Goal: Task Accomplishment & Management: Complete application form

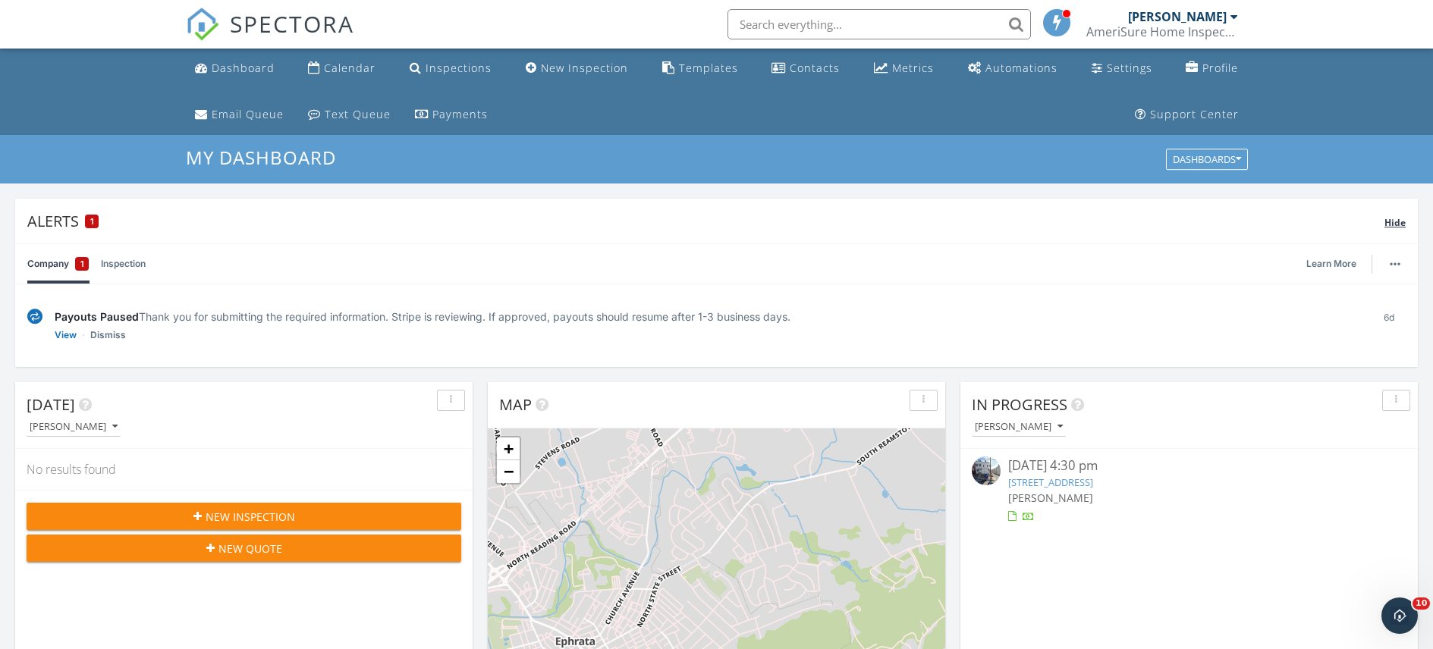
click at [93, 224] on span "1" at bounding box center [92, 221] width 4 height 11
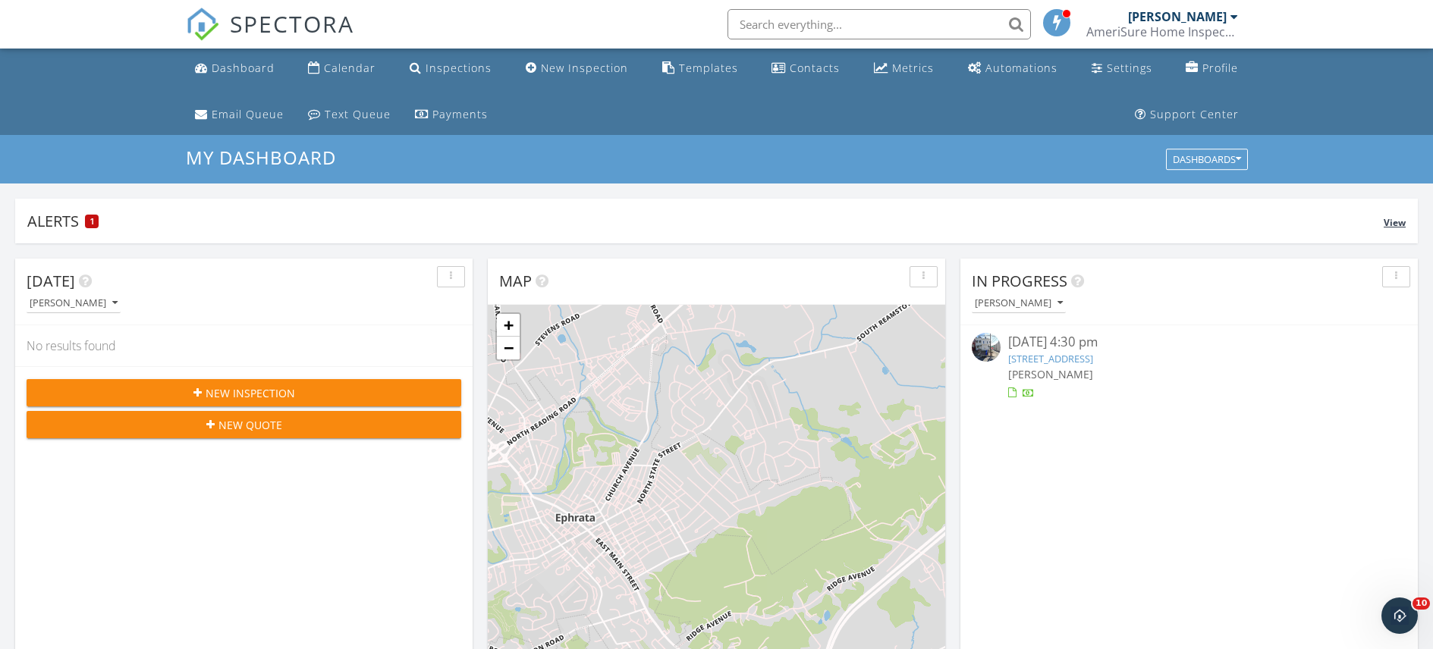
click at [71, 221] on div "Alerts 1" at bounding box center [705, 221] width 1356 height 20
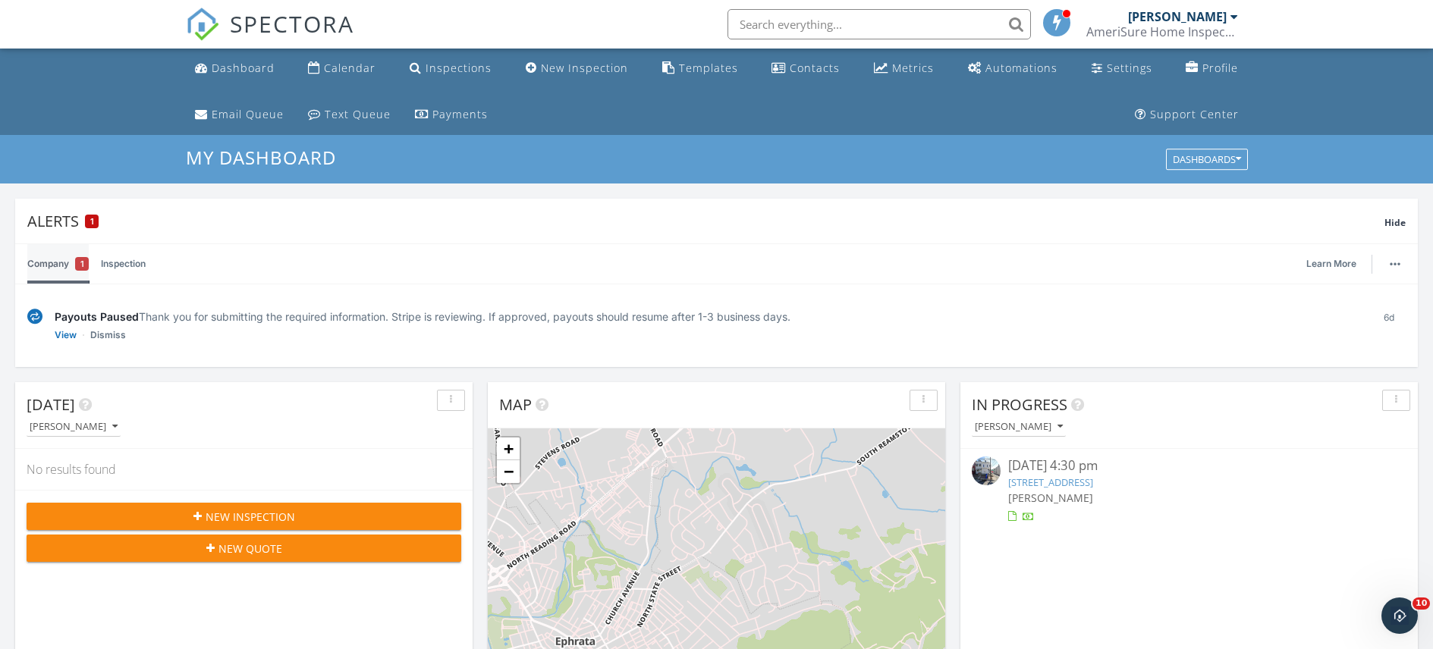
click at [85, 266] on div "1" at bounding box center [82, 264] width 14 height 14
click at [1340, 262] on link "Learn More" at bounding box center [1335, 263] width 59 height 15
click at [62, 335] on link "View" at bounding box center [66, 335] width 22 height 15
click at [38, 319] on img at bounding box center [34, 317] width 15 height 16
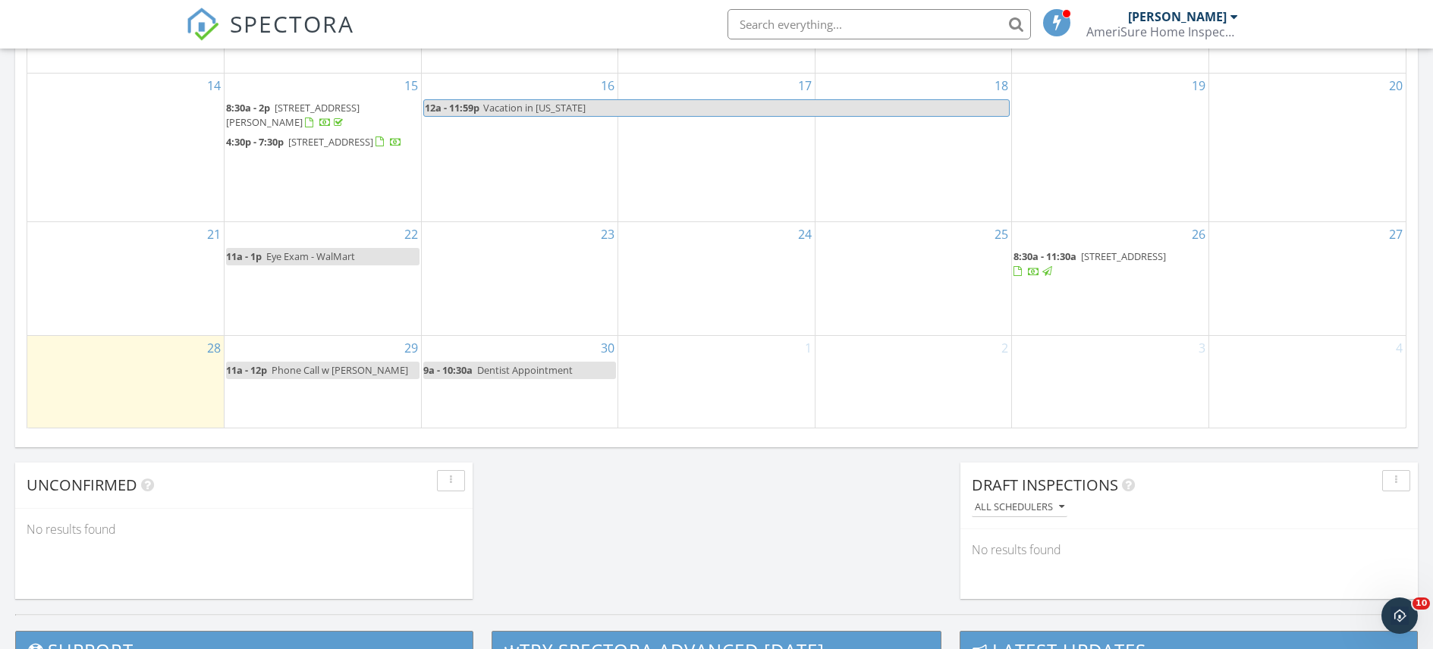
scroll to position [1135, 0]
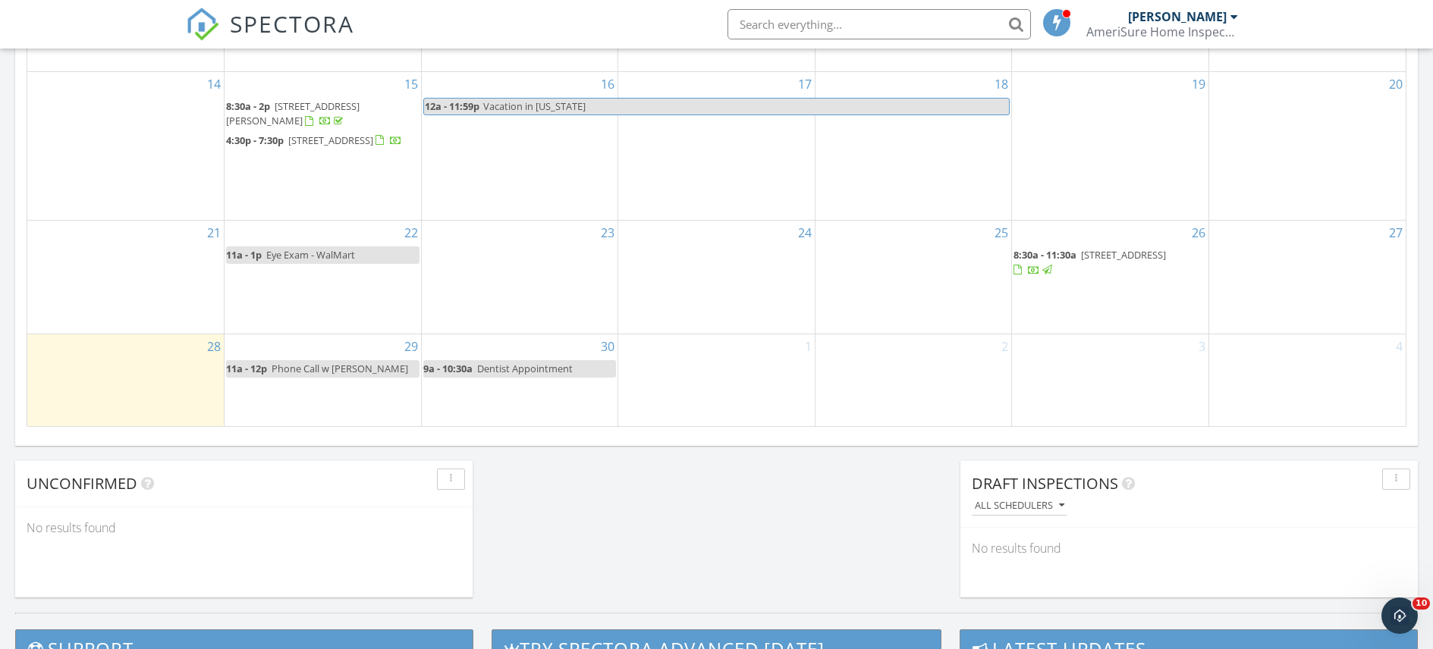
click at [1049, 313] on div "26 8:30a - 11:30a 318 Poplar St, Columbia 17512" at bounding box center [1110, 277] width 196 height 112
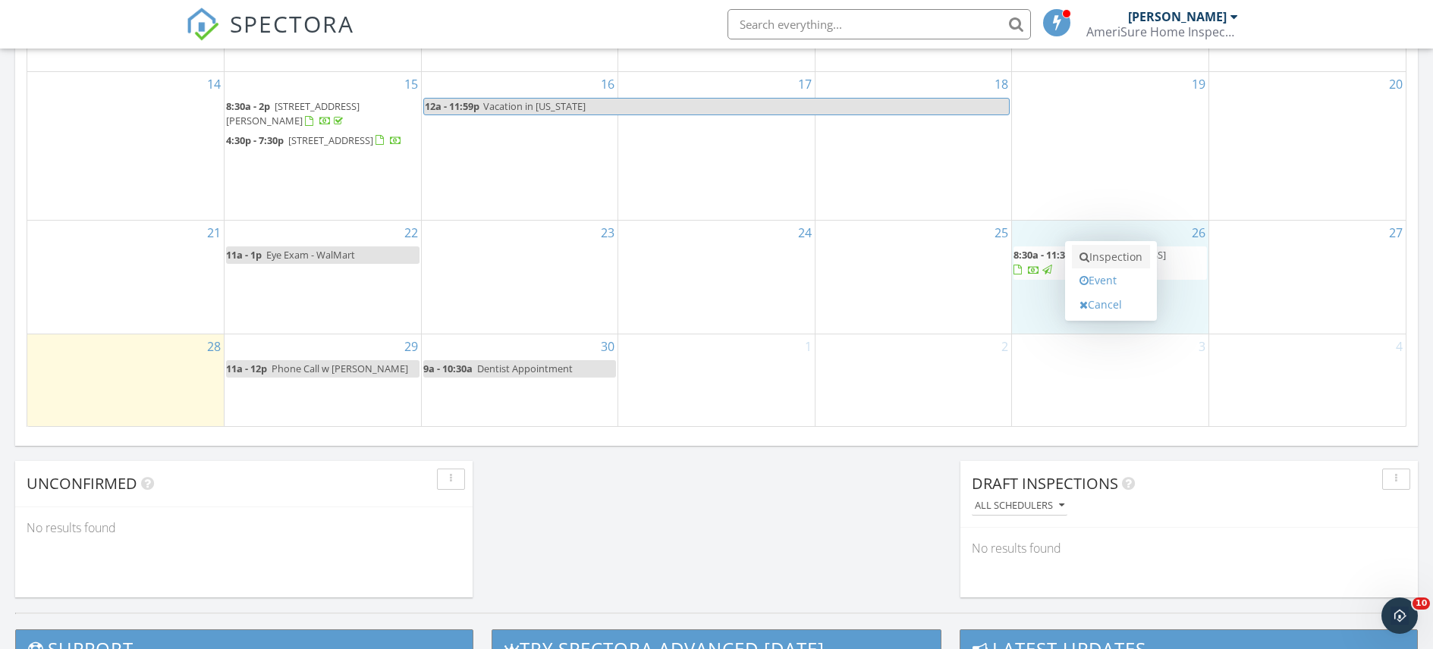
click at [1095, 259] on link "Inspection" at bounding box center [1111, 257] width 78 height 24
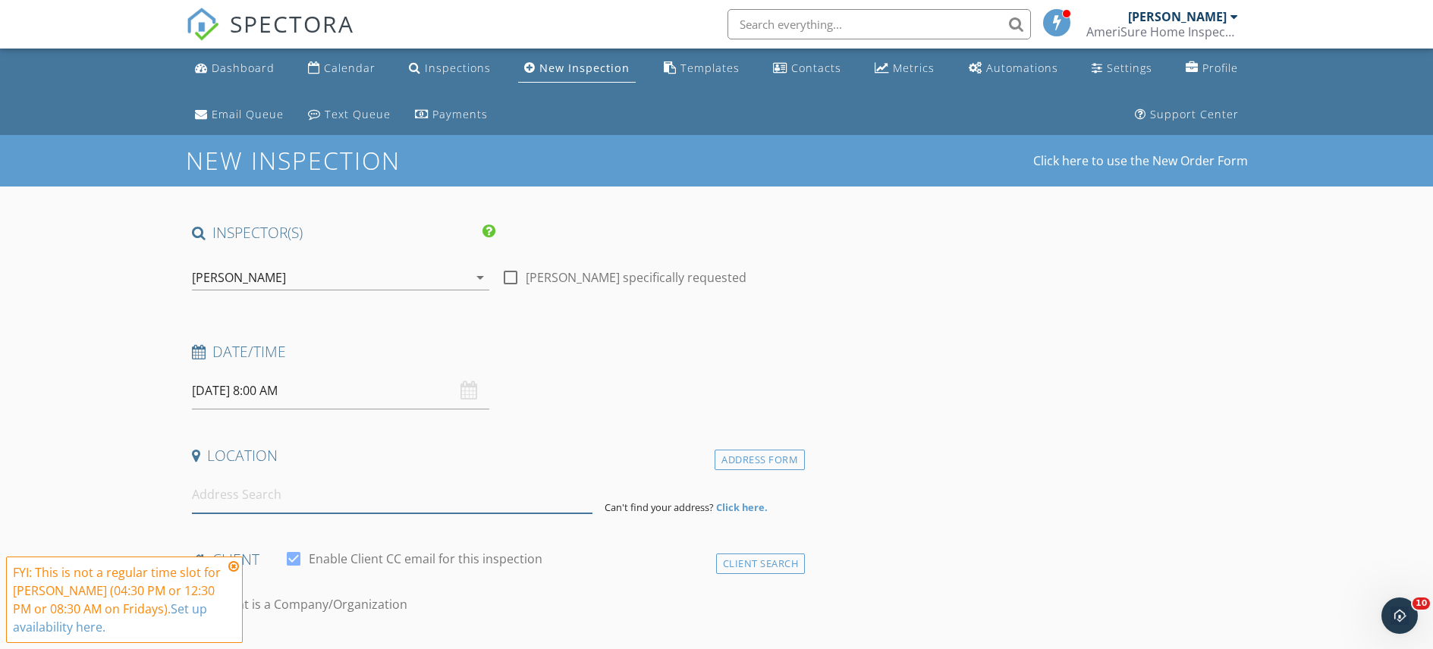
click at [244, 502] on input at bounding box center [392, 494] width 400 height 37
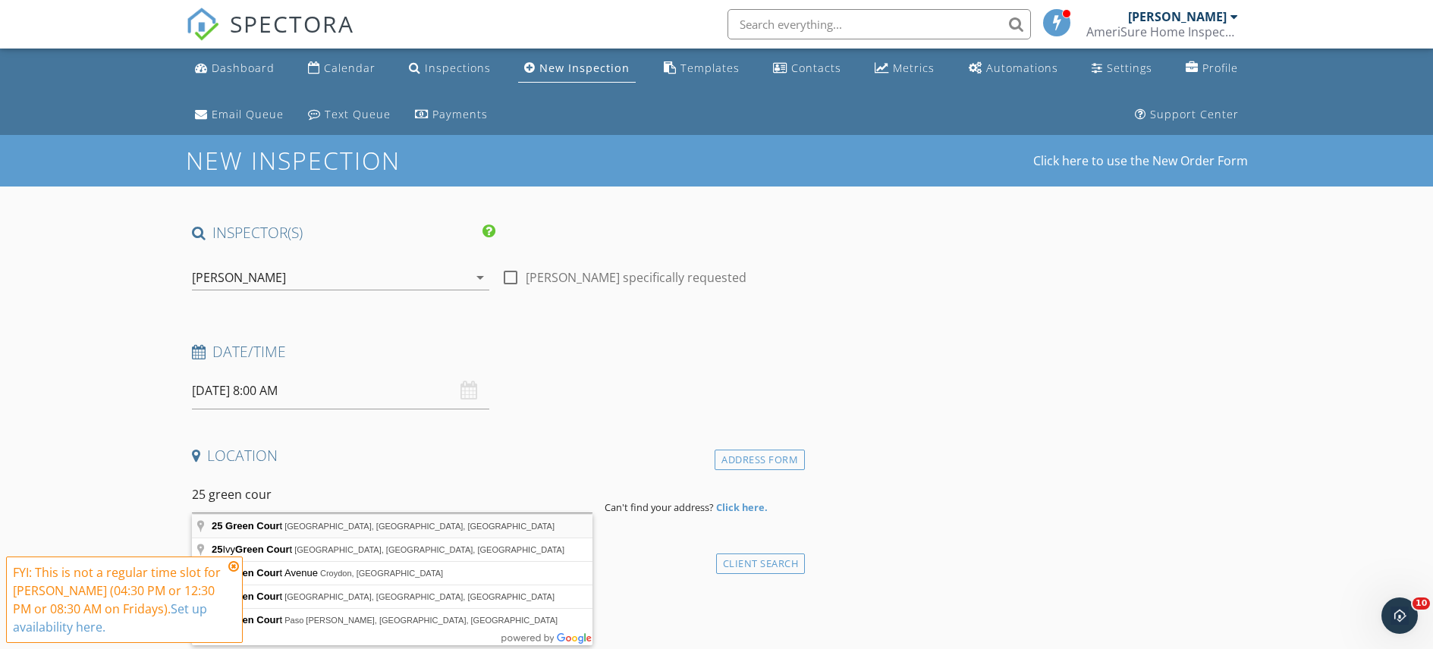
type input "25 Green Court, Denver, PA, USA"
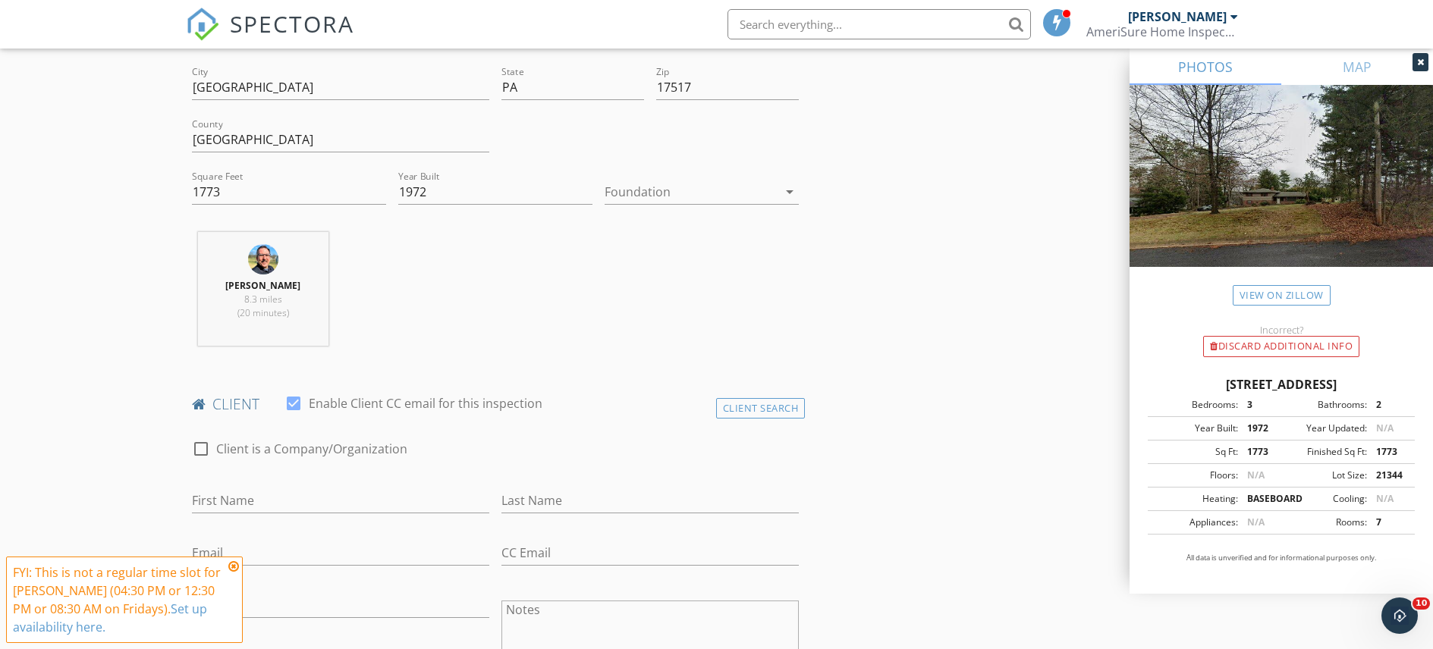
scroll to position [476, 0]
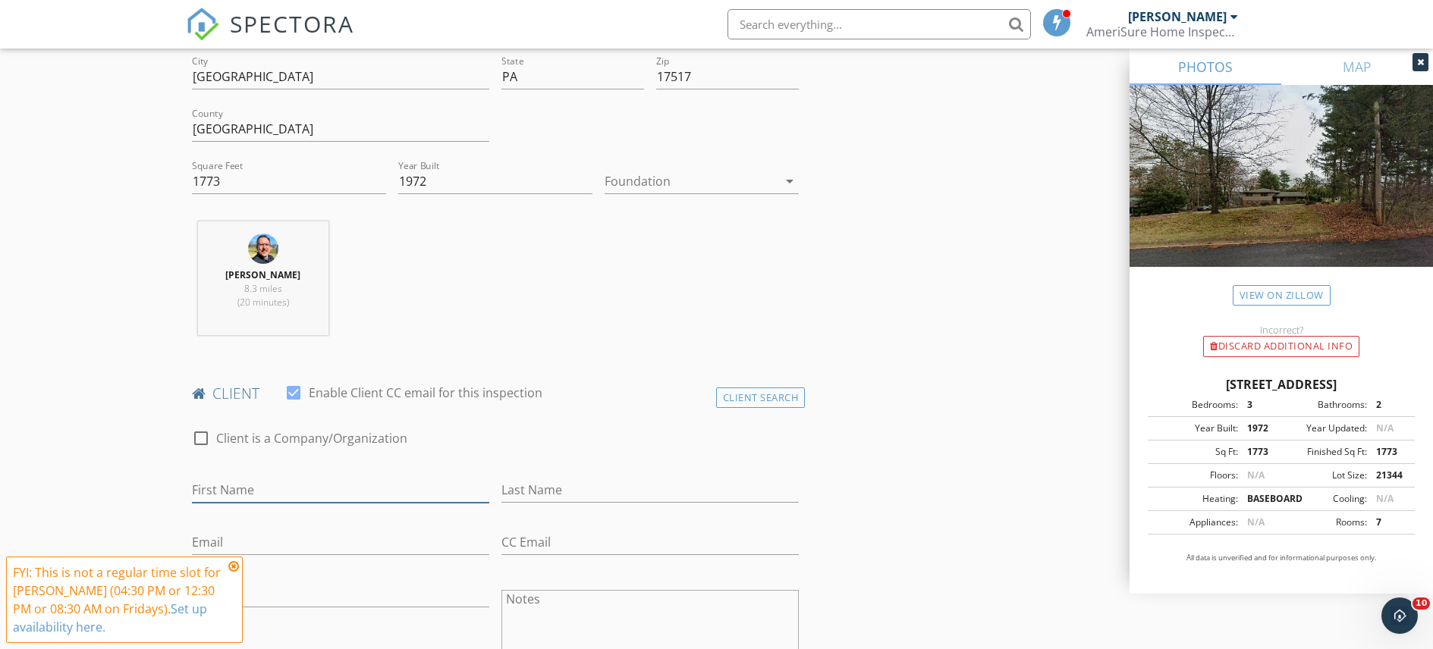
click at [239, 488] on input "First Name" at bounding box center [340, 490] width 297 height 25
type input "[PERSON_NAME]"
type input "e"
type input "[PERSON_NAME]"
type input "[EMAIL_ADDRESS][DOMAIN_NAME]"
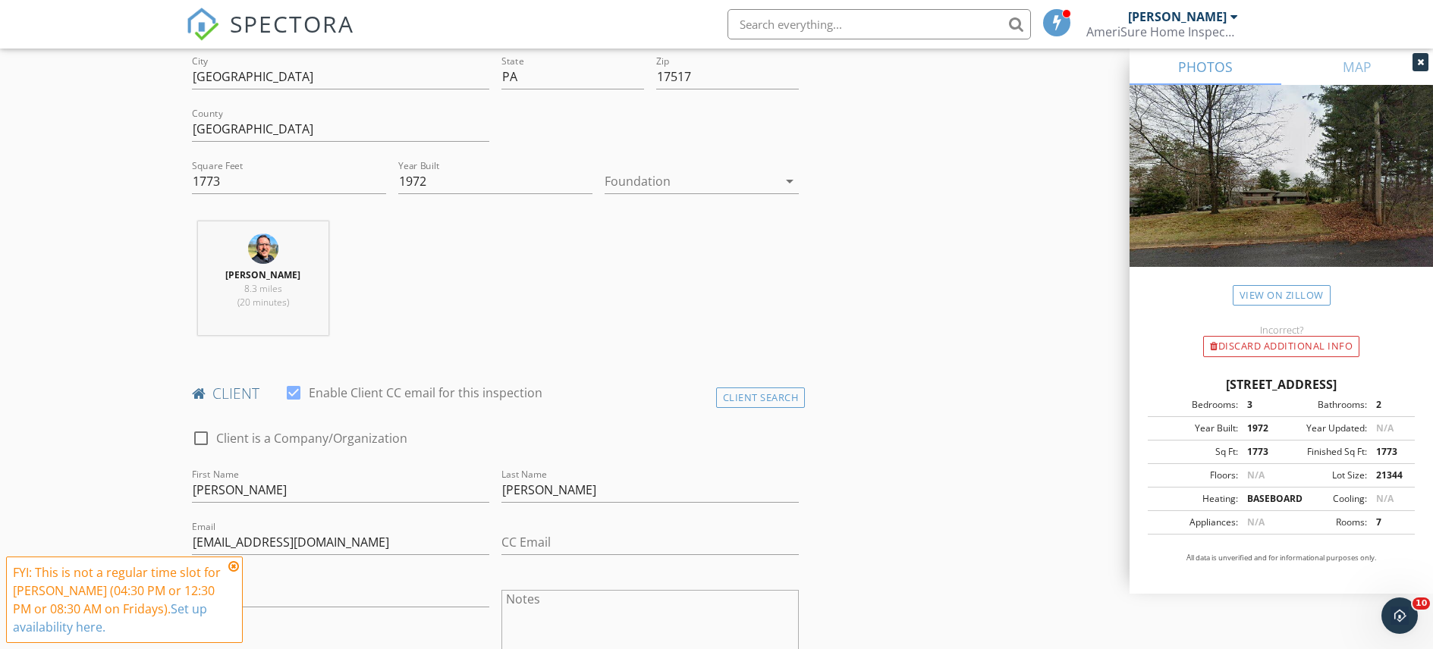
click at [236, 567] on icon at bounding box center [233, 567] width 11 height 12
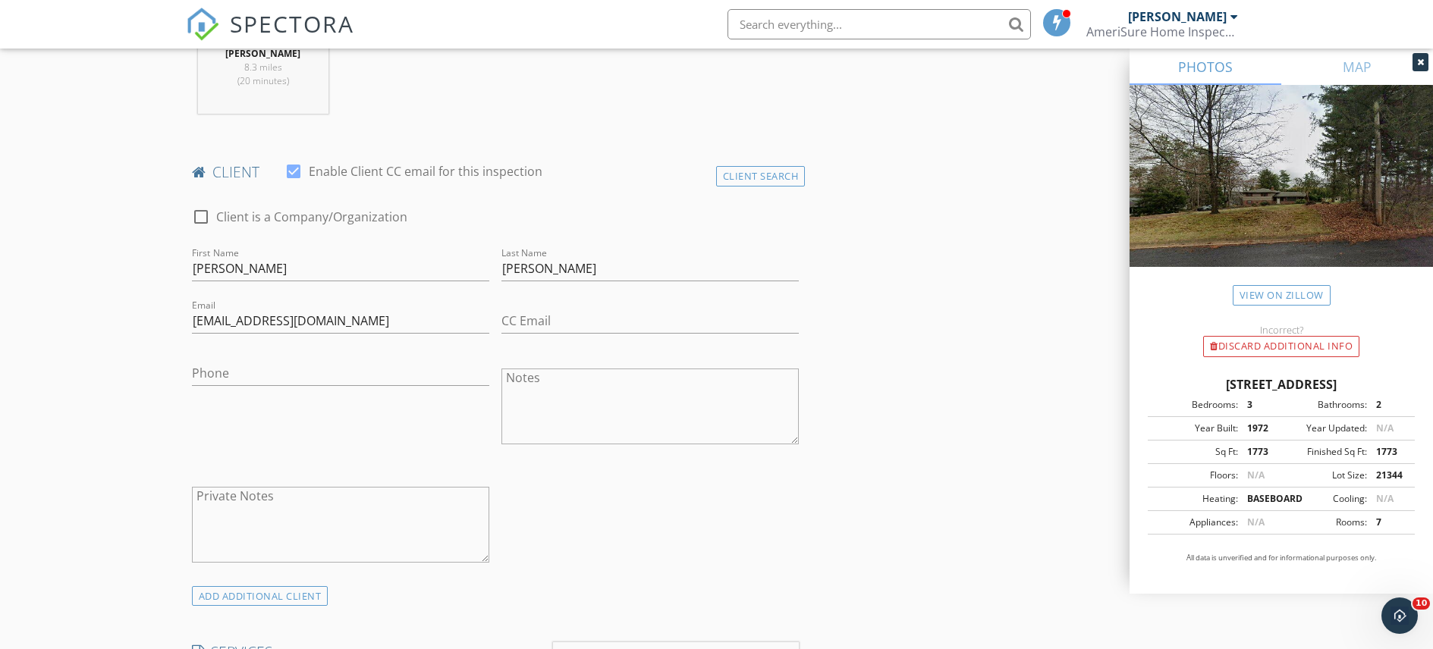
scroll to position [701, 0]
click at [243, 376] on input "Phone" at bounding box center [340, 370] width 297 height 25
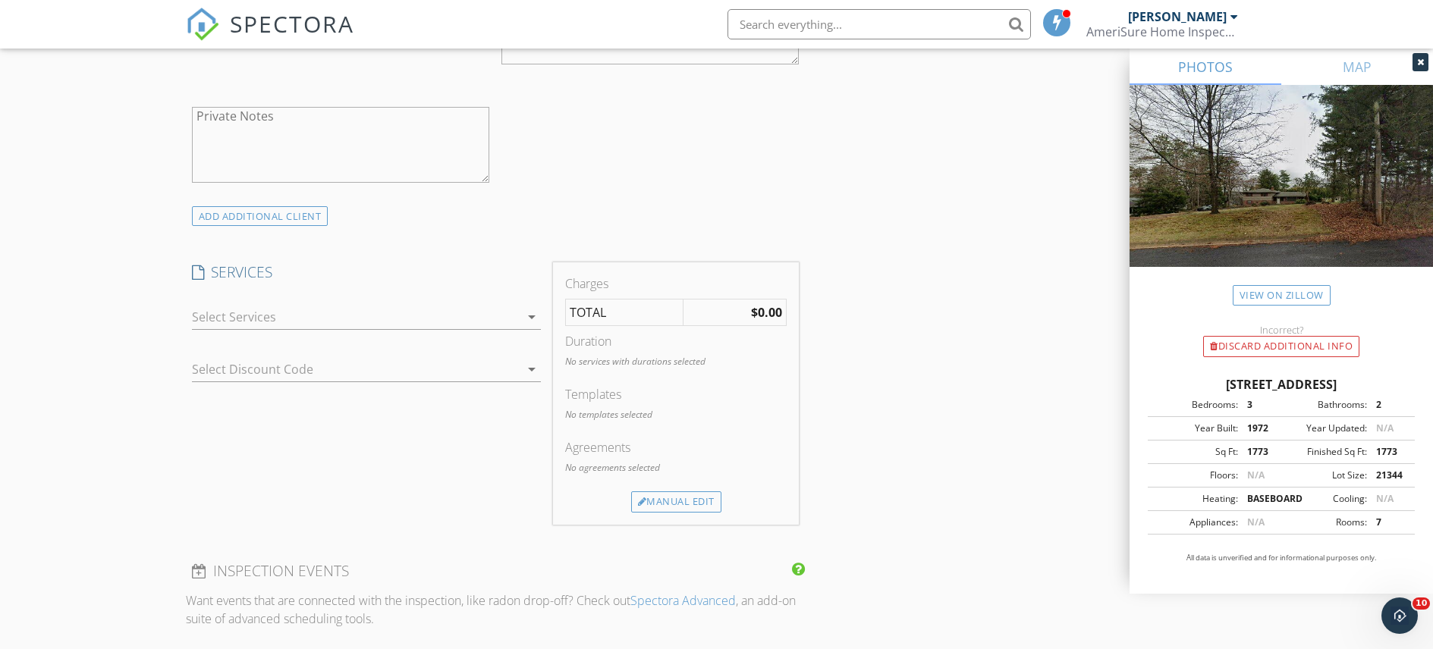
scroll to position [1087, 0]
type input "[PHONE_NUMBER]"
click at [531, 308] on icon "arrow_drop_down" at bounding box center [532, 308] width 18 height 18
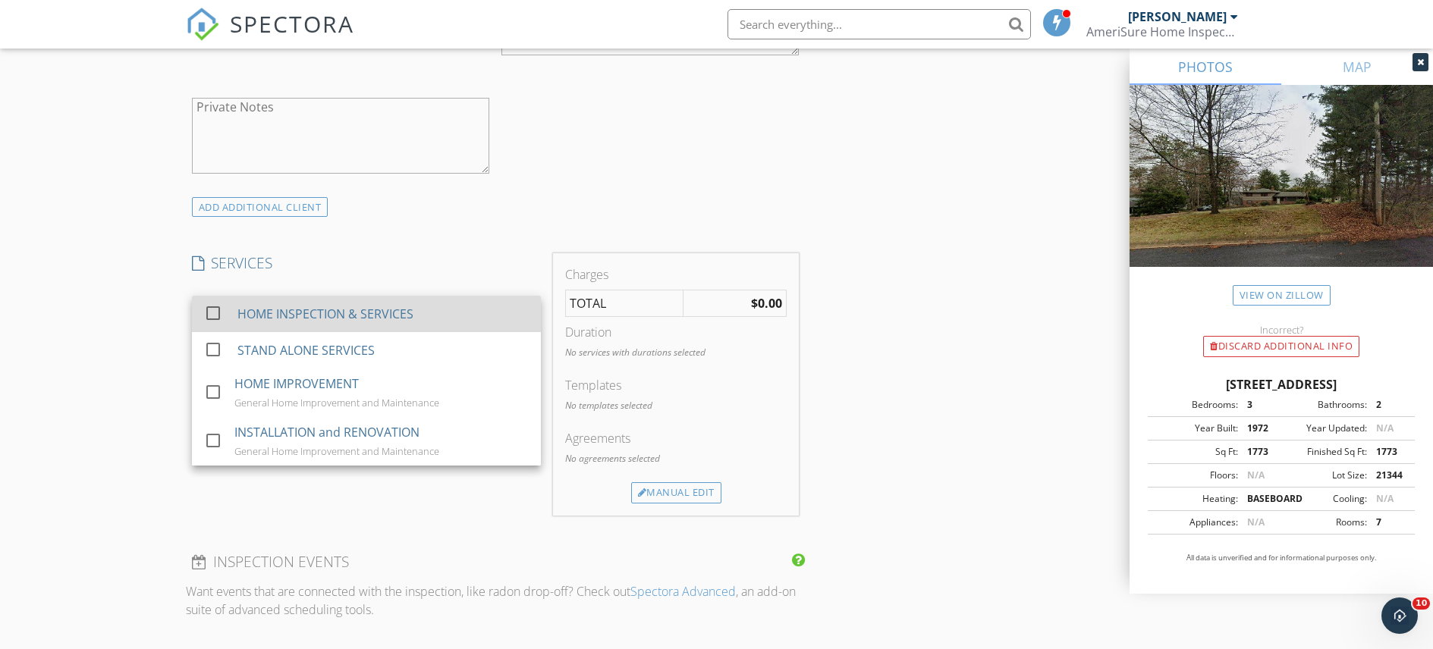
click at [216, 313] on div at bounding box center [213, 313] width 26 height 26
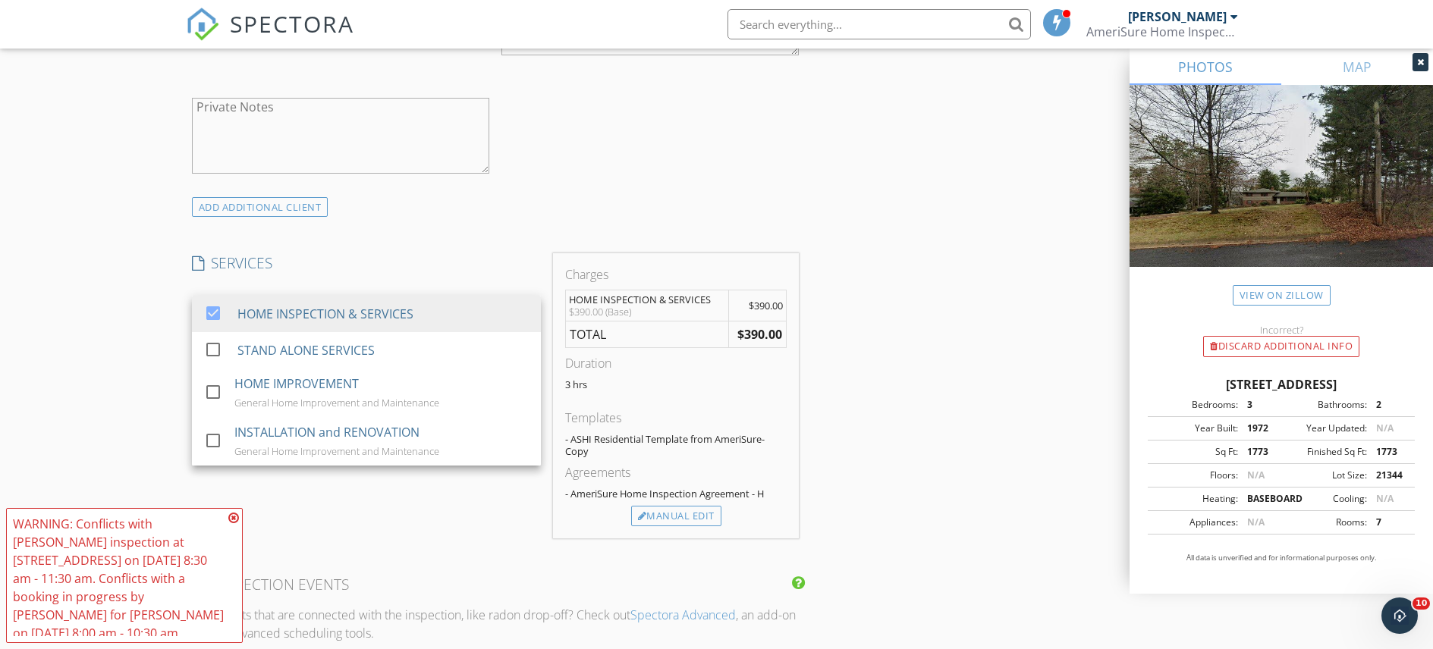
click at [236, 524] on icon at bounding box center [233, 518] width 11 height 12
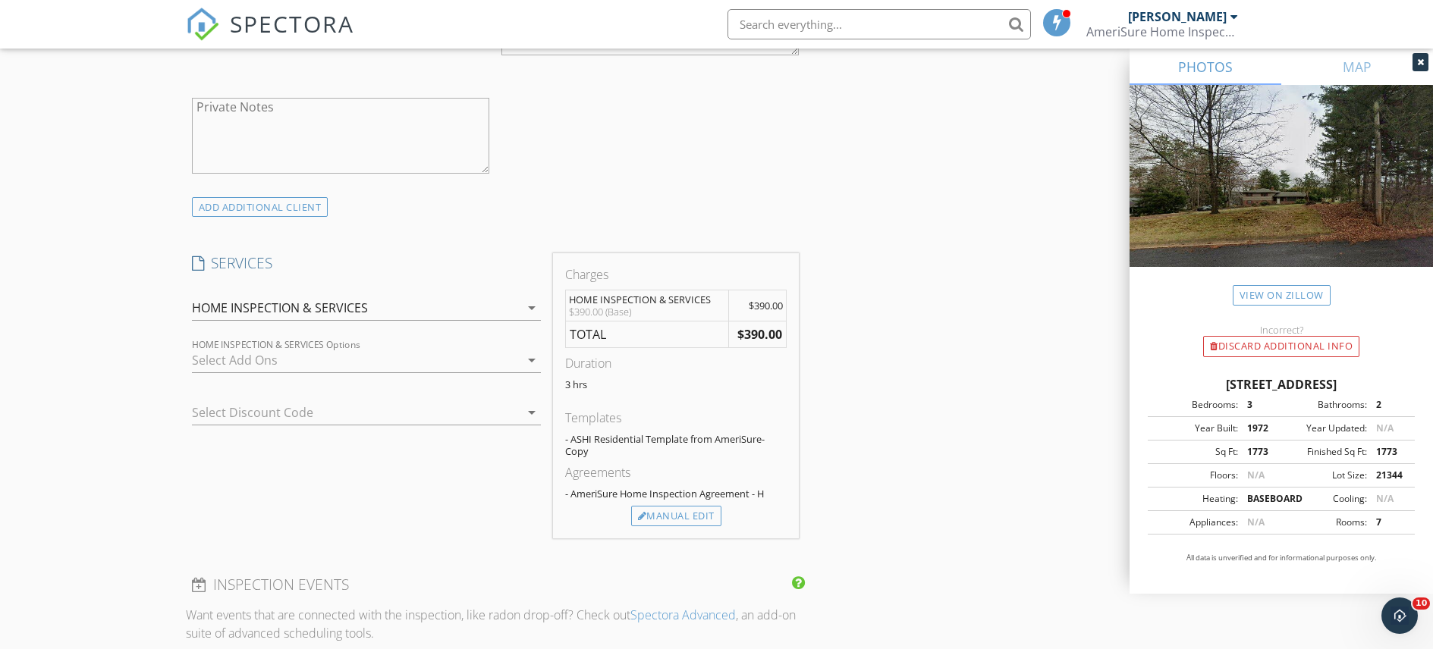
click at [534, 361] on icon "arrow_drop_down" at bounding box center [532, 360] width 18 height 18
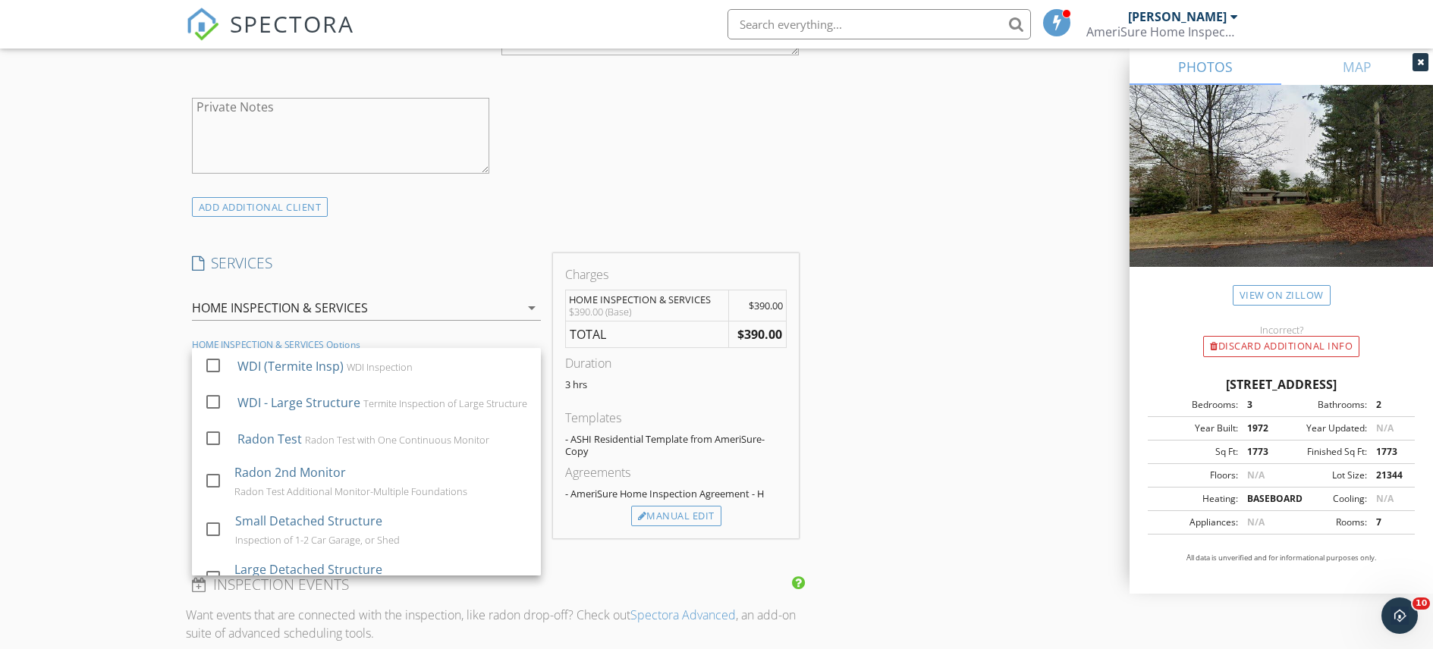
click at [533, 306] on icon "arrow_drop_down" at bounding box center [532, 308] width 18 height 18
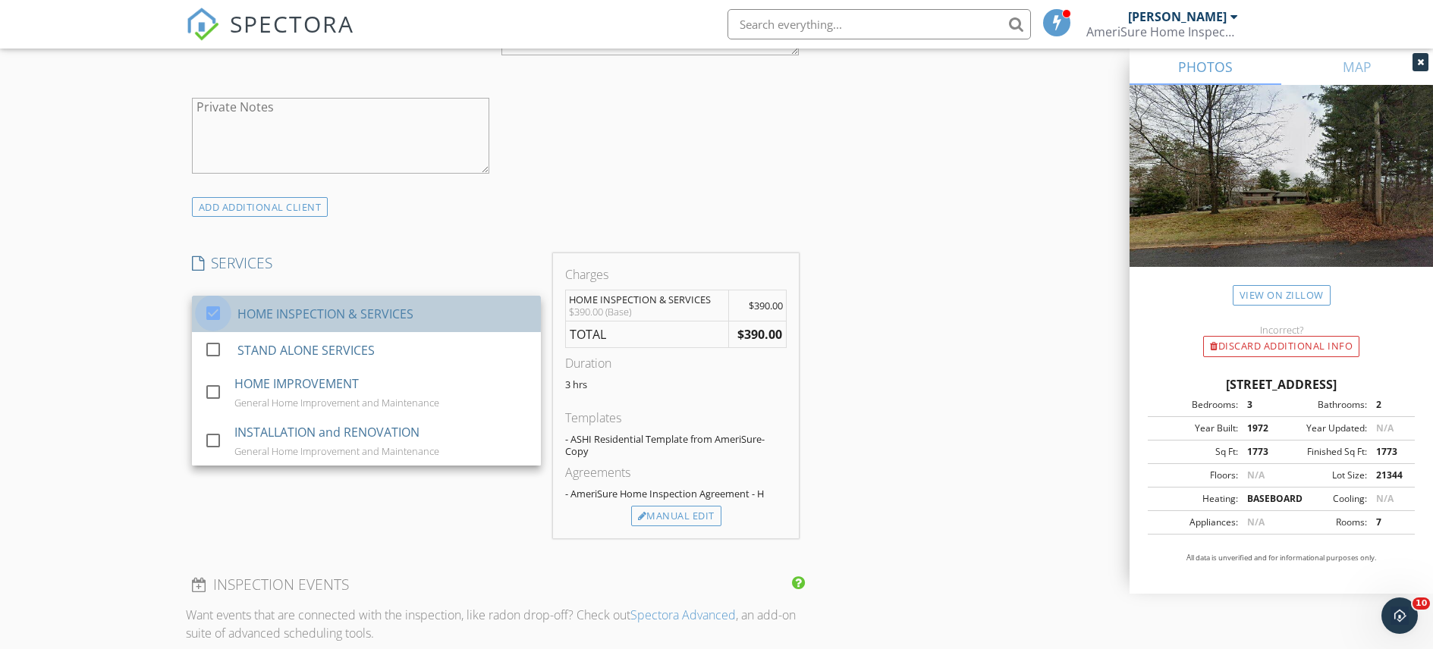
click at [212, 316] on div at bounding box center [213, 313] width 26 height 26
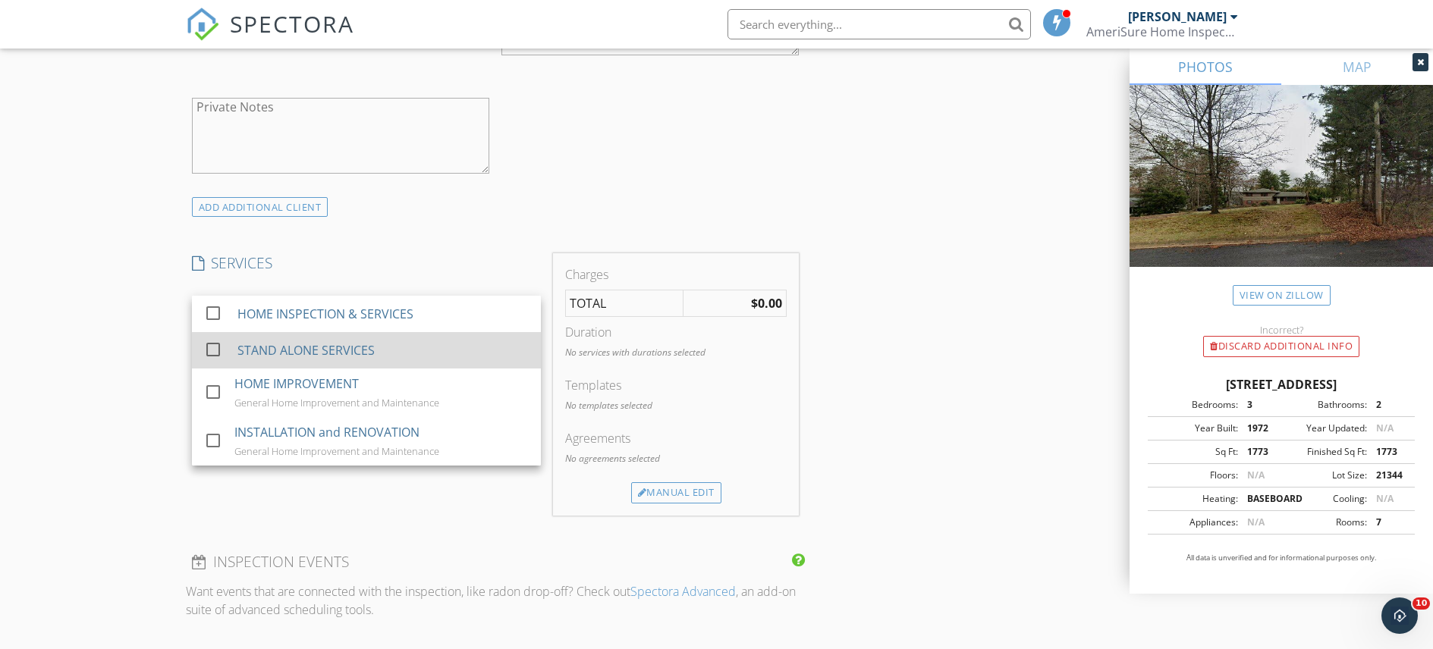
click at [217, 348] on div at bounding box center [213, 350] width 26 height 26
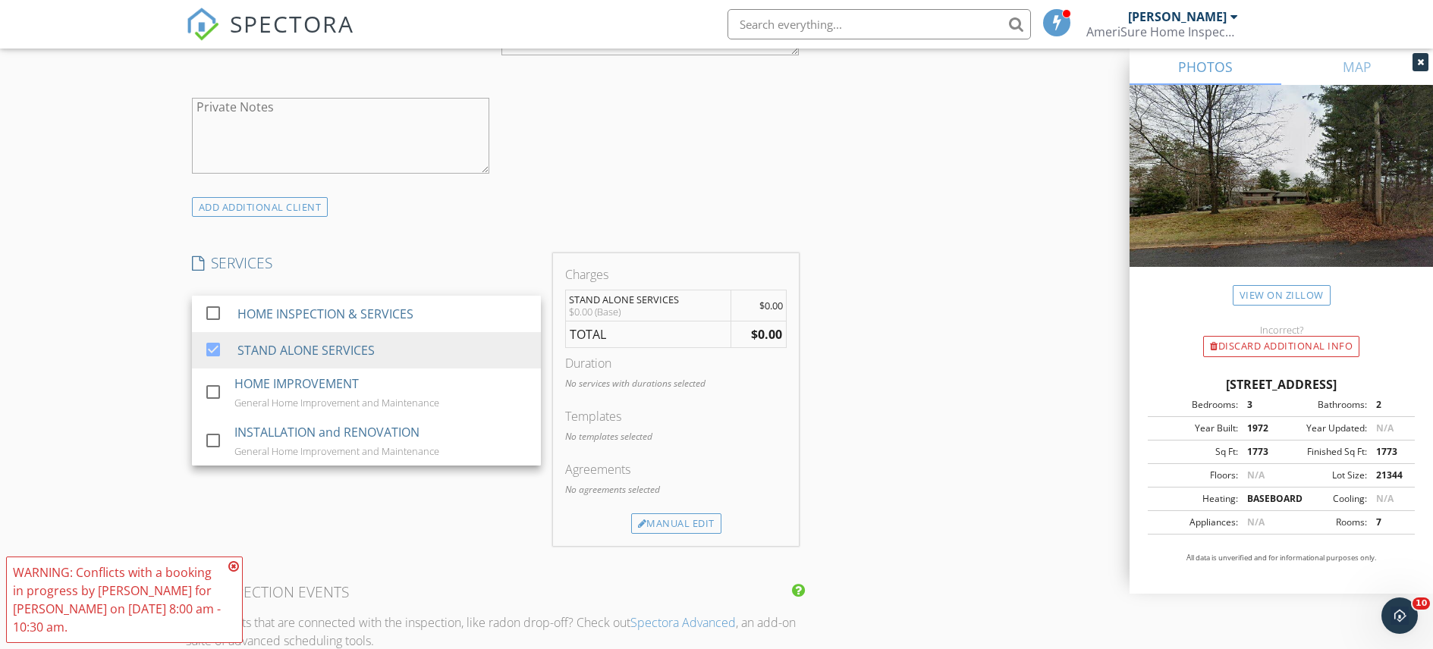
click at [244, 526] on div "SERVICES check_box_outline_blank HOME INSPECTION & SERVICES check_box STAND ALO…" at bounding box center [366, 399] width 361 height 293
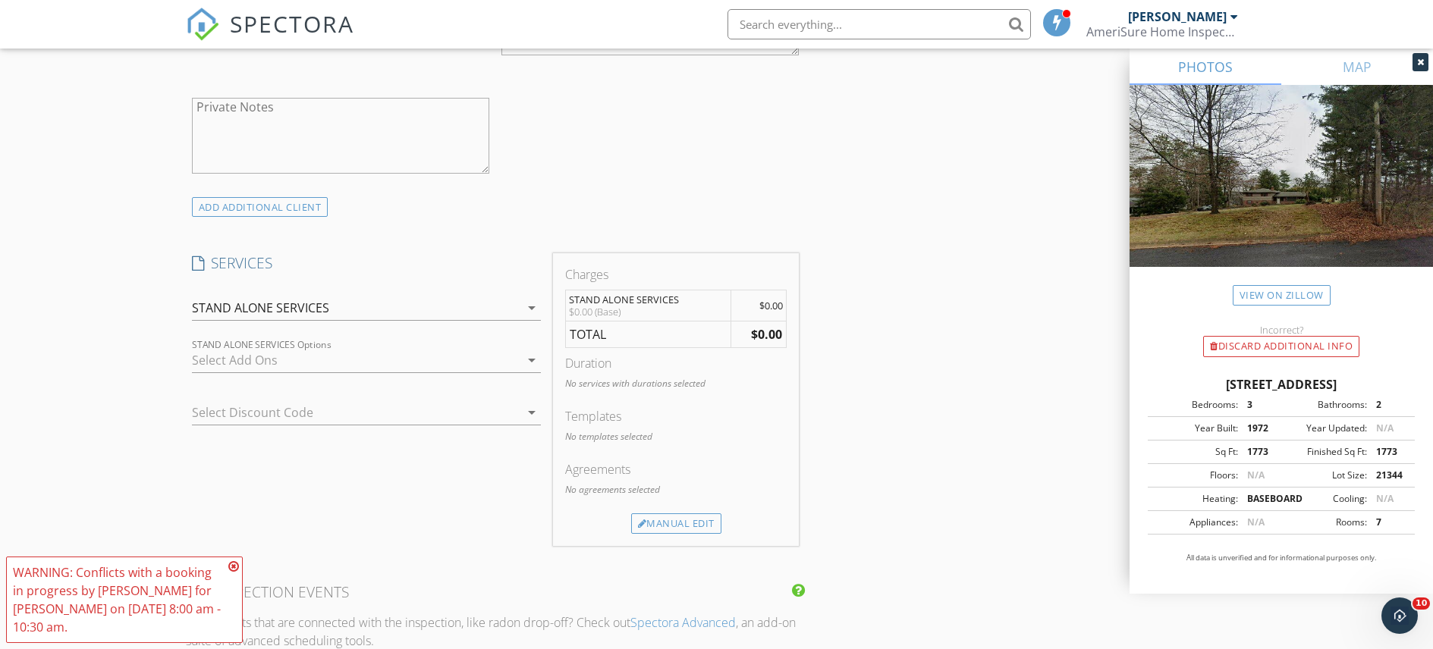
click at [536, 360] on icon "arrow_drop_down" at bounding box center [532, 360] width 18 height 18
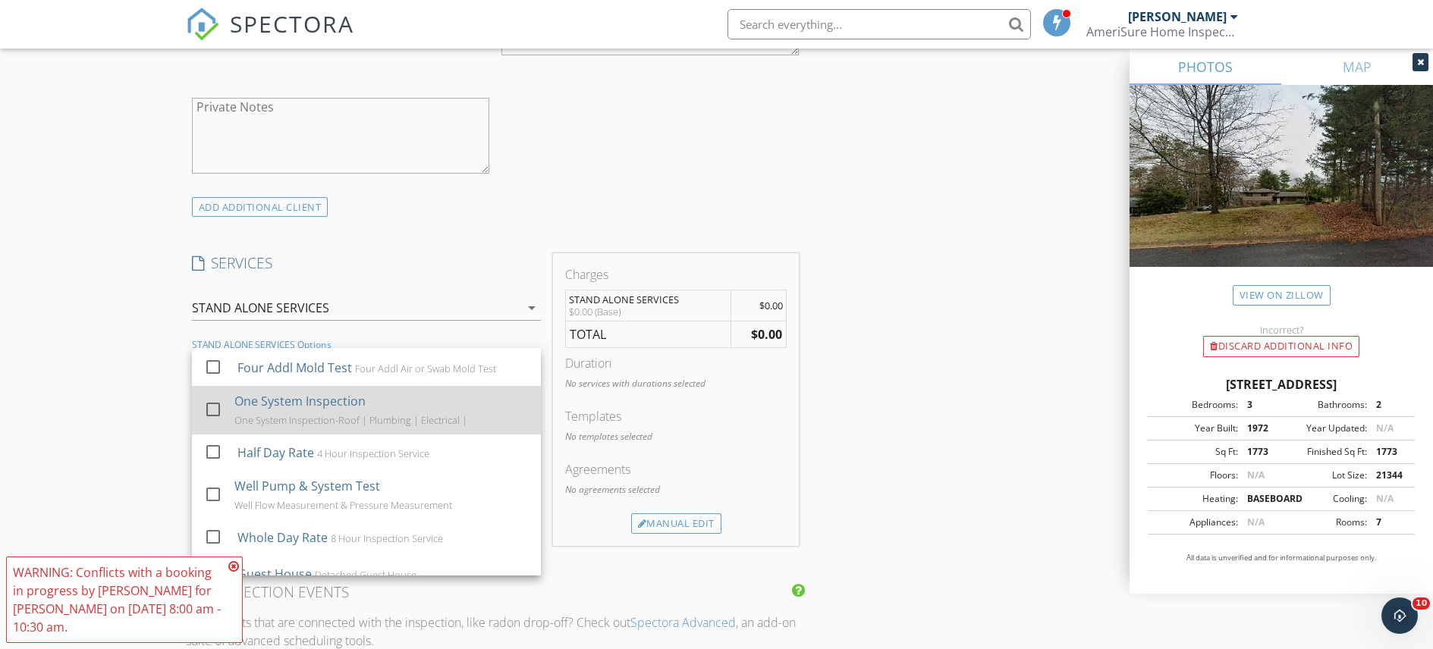
scroll to position [552, 0]
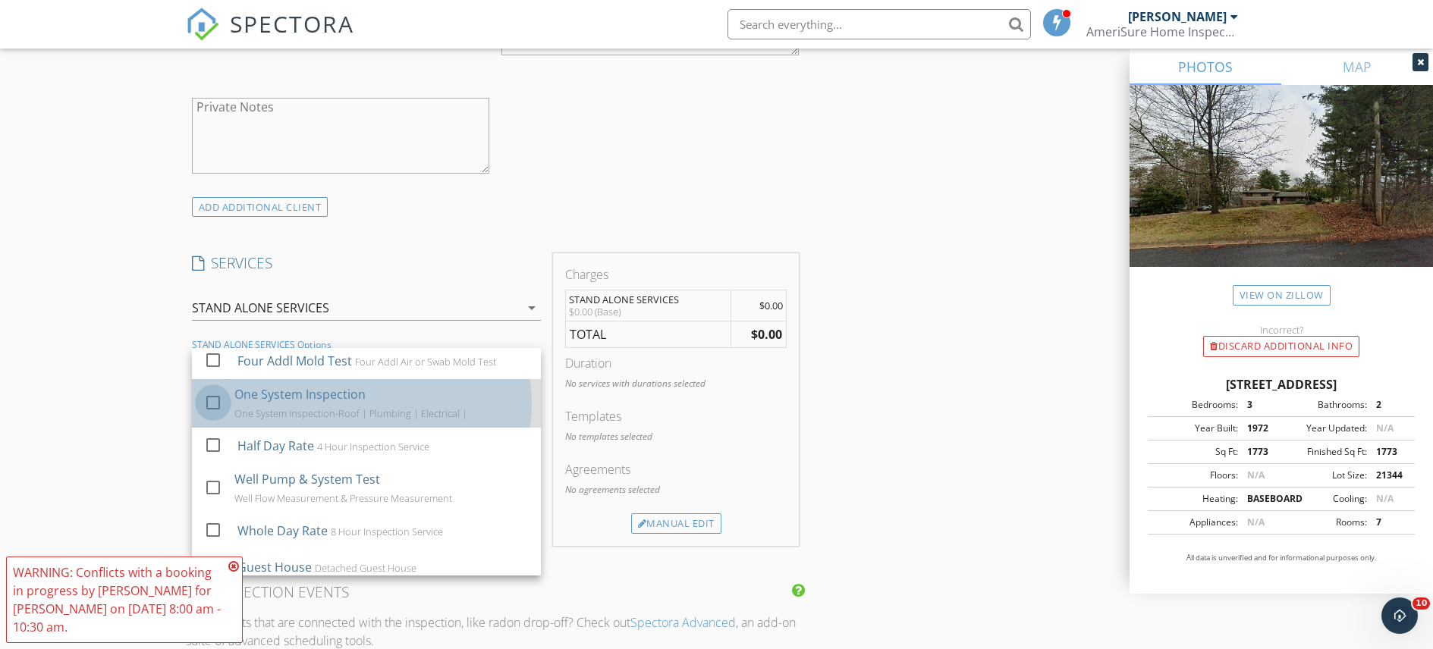
click at [208, 410] on div at bounding box center [213, 403] width 26 height 26
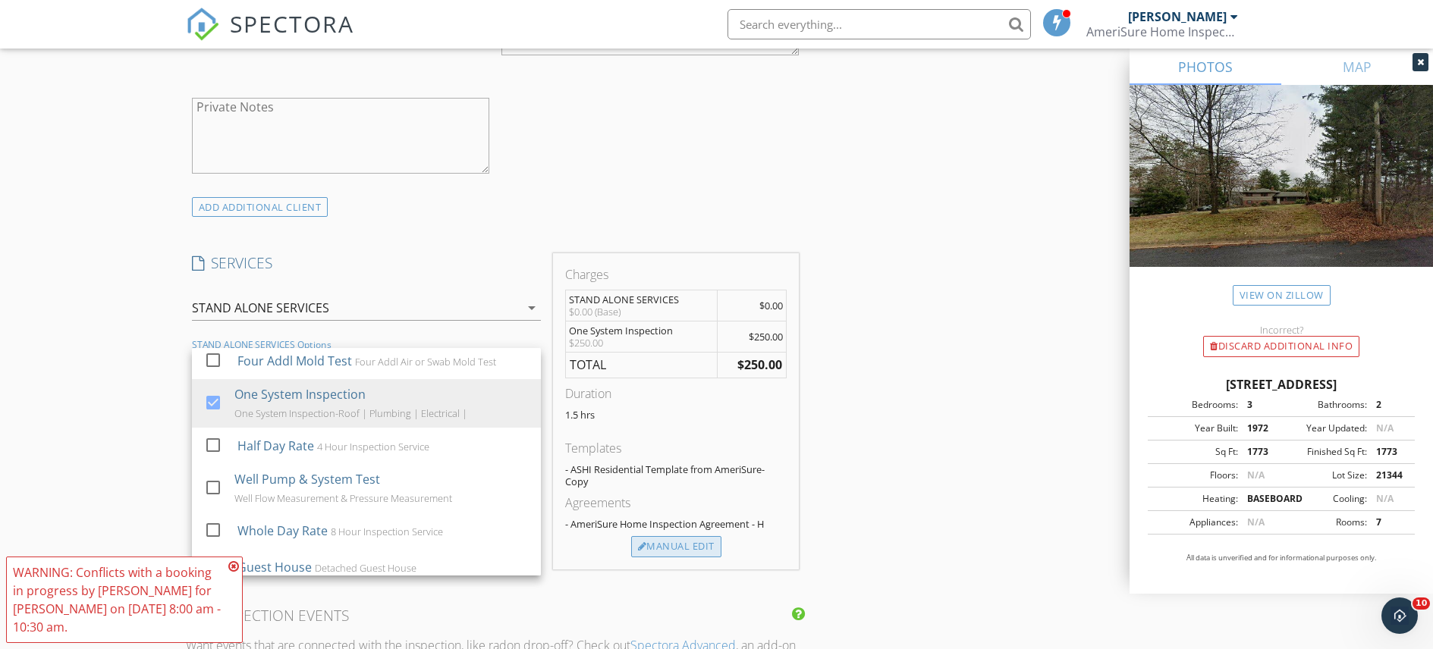
click at [677, 545] on div "Manual Edit" at bounding box center [676, 546] width 90 height 21
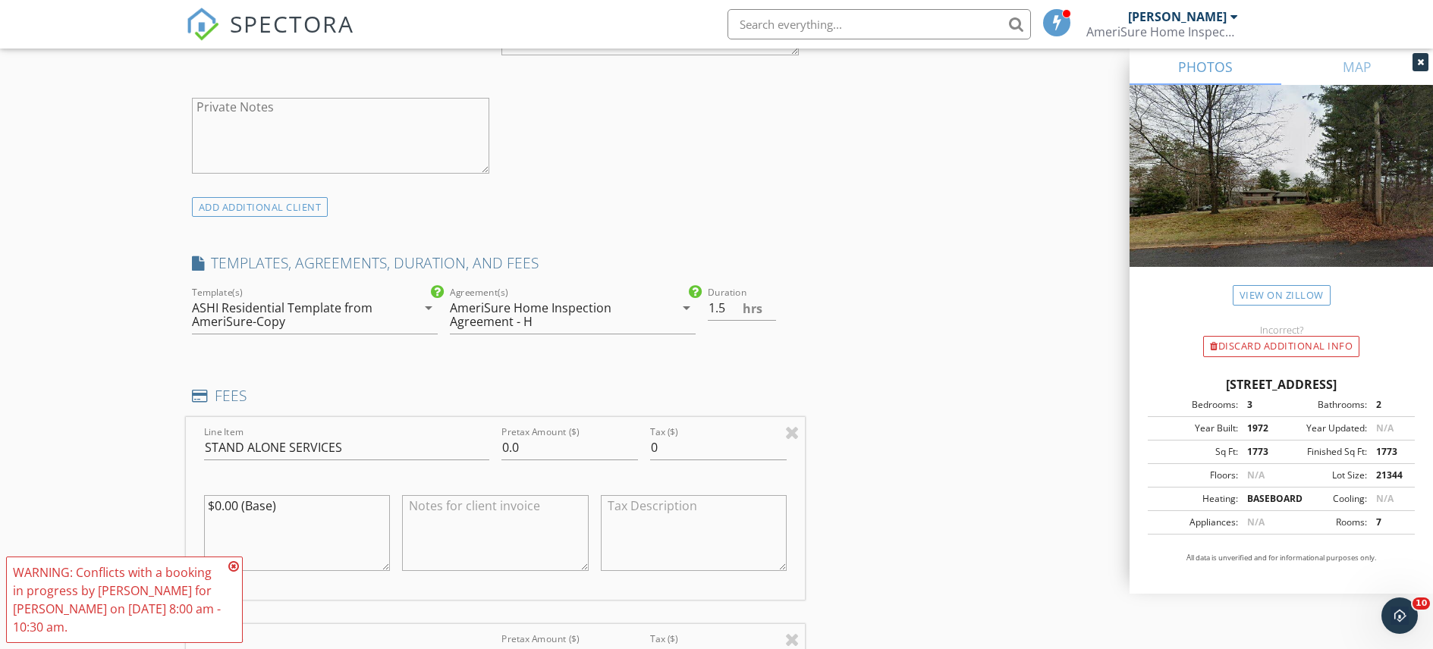
click at [687, 306] on icon "arrow_drop_down" at bounding box center [686, 308] width 18 height 18
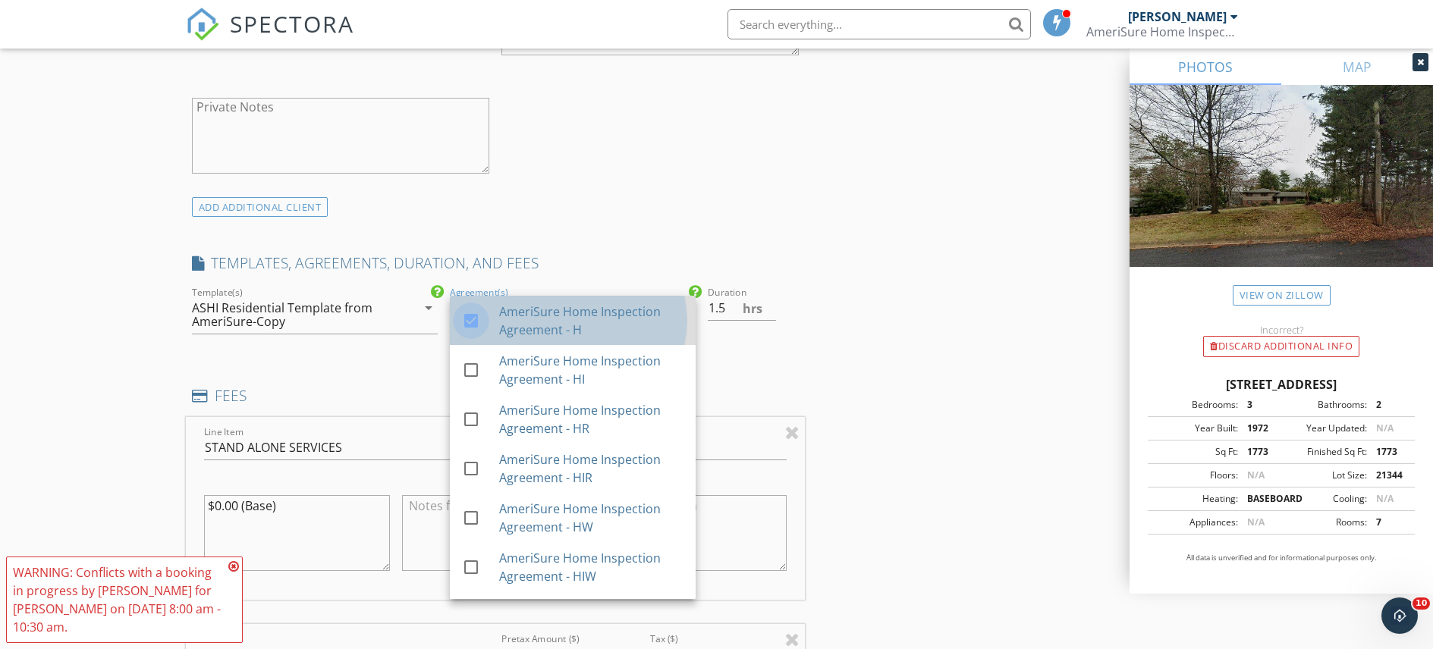
click at [466, 323] on div at bounding box center [471, 321] width 26 height 26
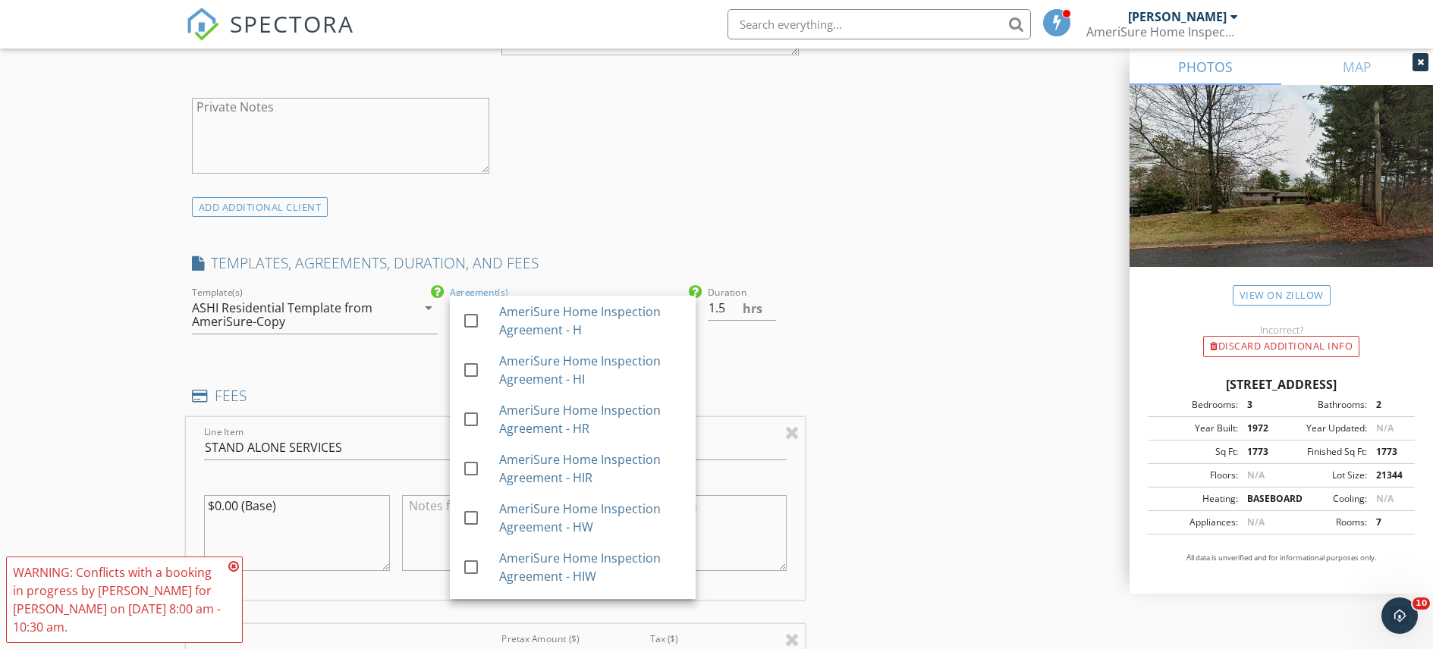
click at [752, 368] on div "INSPECTOR(S) check_box Tom Angelucci PRIMARY Tom Angelucci arrow_drop_down chec…" at bounding box center [496, 554] width 620 height 2836
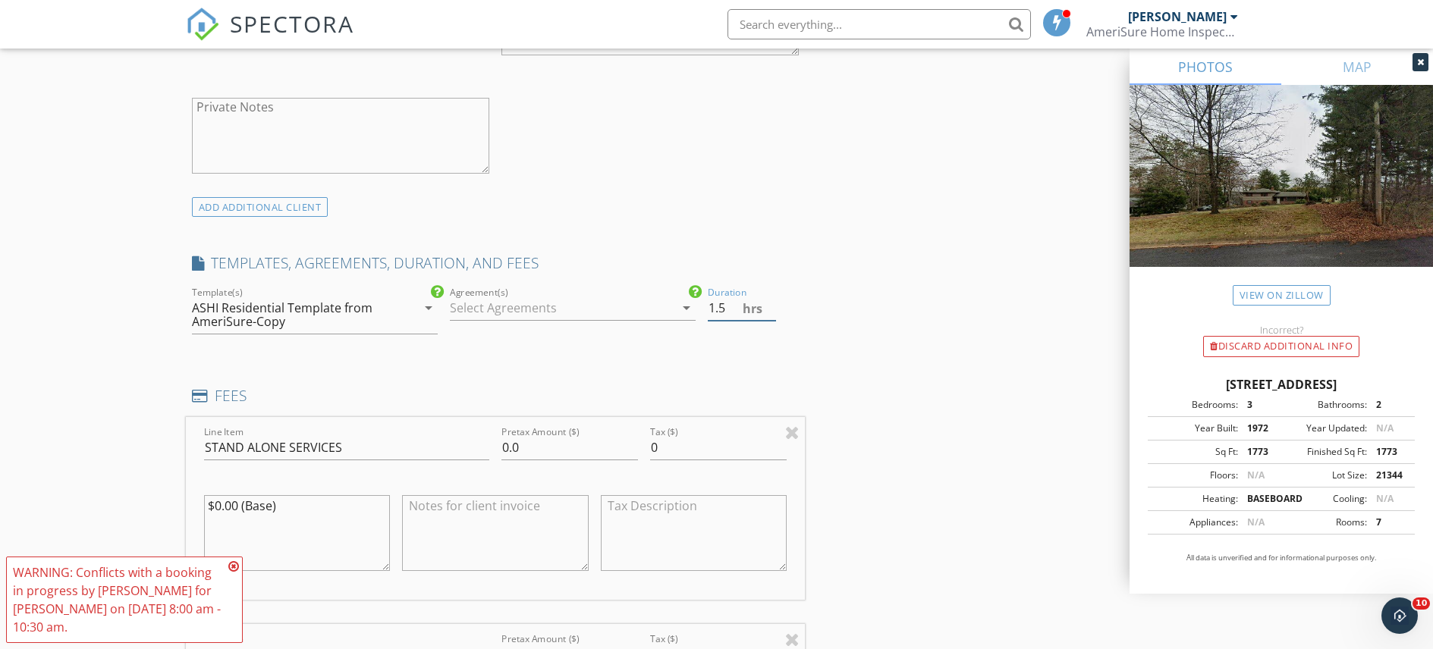
click at [722, 310] on input "1.5" at bounding box center [742, 308] width 68 height 25
click at [770, 303] on input "2" at bounding box center [742, 308] width 68 height 25
click at [771, 312] on input "1.5" at bounding box center [742, 308] width 68 height 25
click at [771, 312] on input "1" at bounding box center [742, 308] width 68 height 25
type input "0.5"
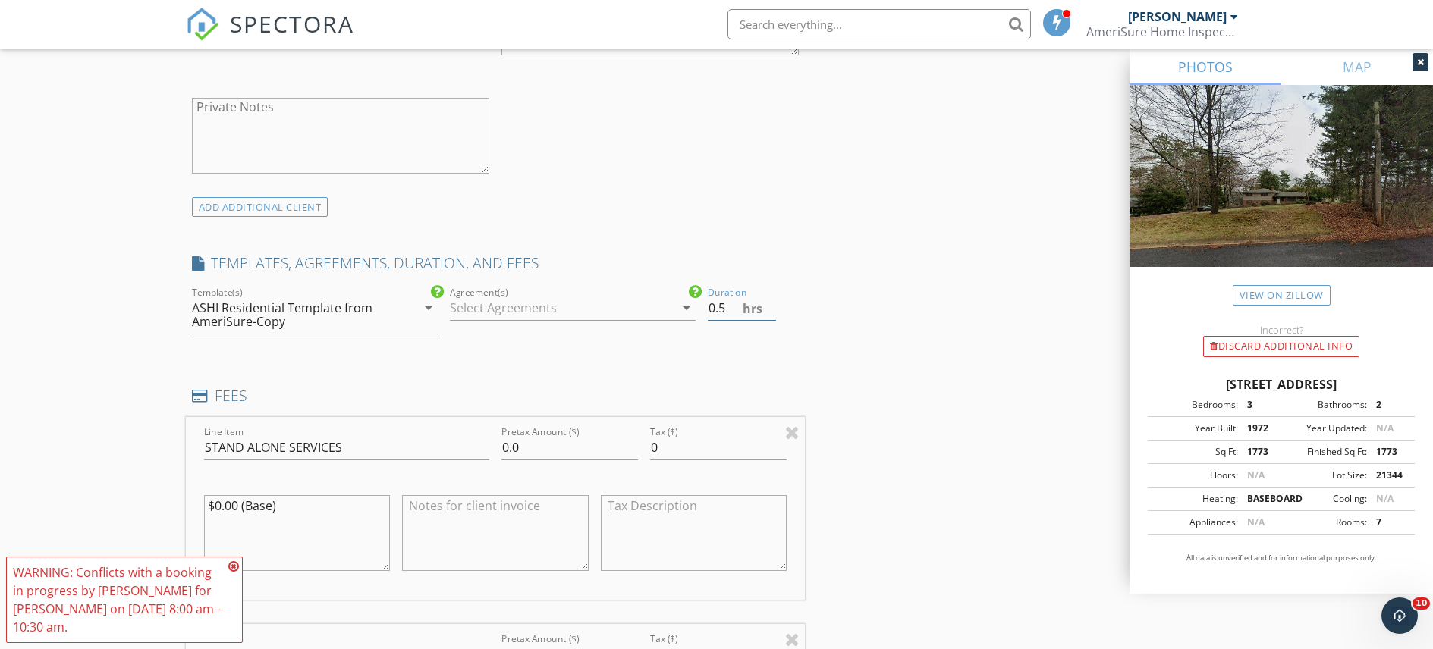
click at [771, 312] on input "0.5" at bounding box center [742, 308] width 68 height 25
click at [636, 398] on h4 "FEES" at bounding box center [496, 396] width 608 height 20
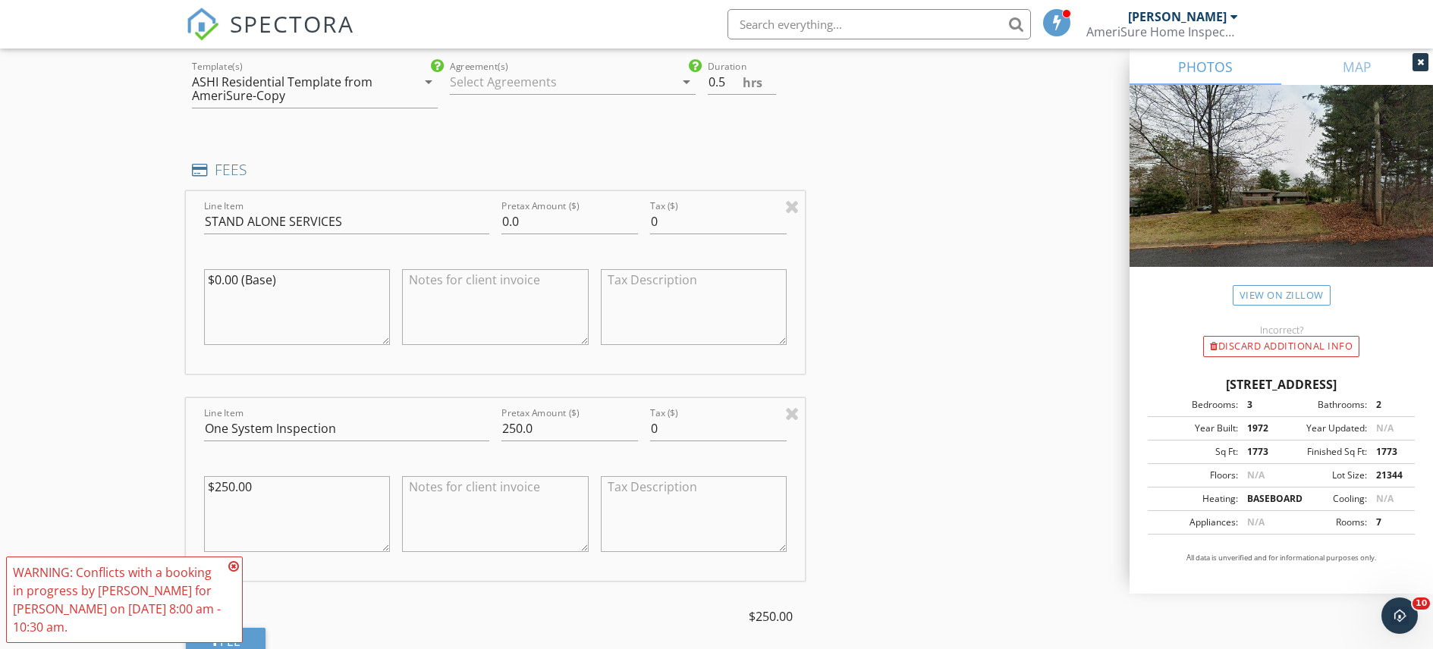
scroll to position [1324, 0]
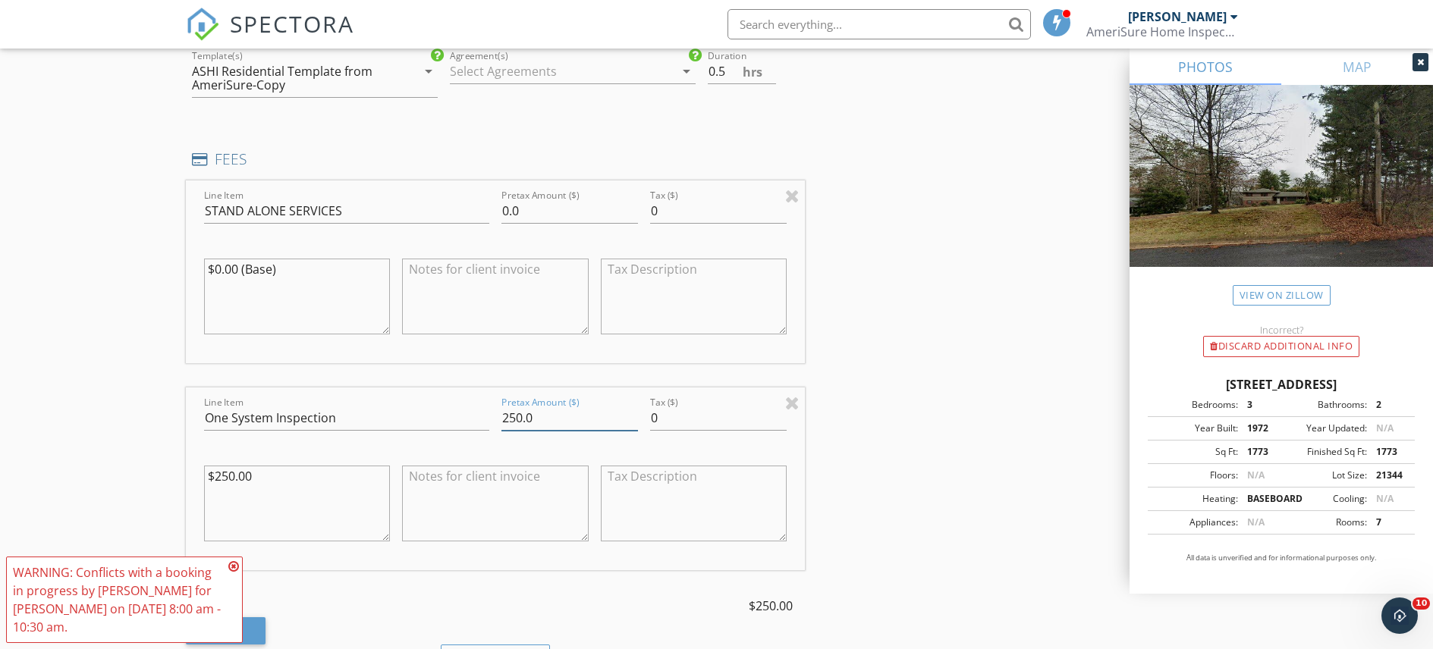
drag, startPoint x: 502, startPoint y: 418, endPoint x: 514, endPoint y: 417, distance: 11.4
click at [514, 417] on input "250.0" at bounding box center [569, 418] width 137 height 25
type input "135.0"
drag, startPoint x: 215, startPoint y: 479, endPoint x: 236, endPoint y: 477, distance: 21.4
click at [236, 477] on textarea "$250.00" at bounding box center [297, 504] width 187 height 76
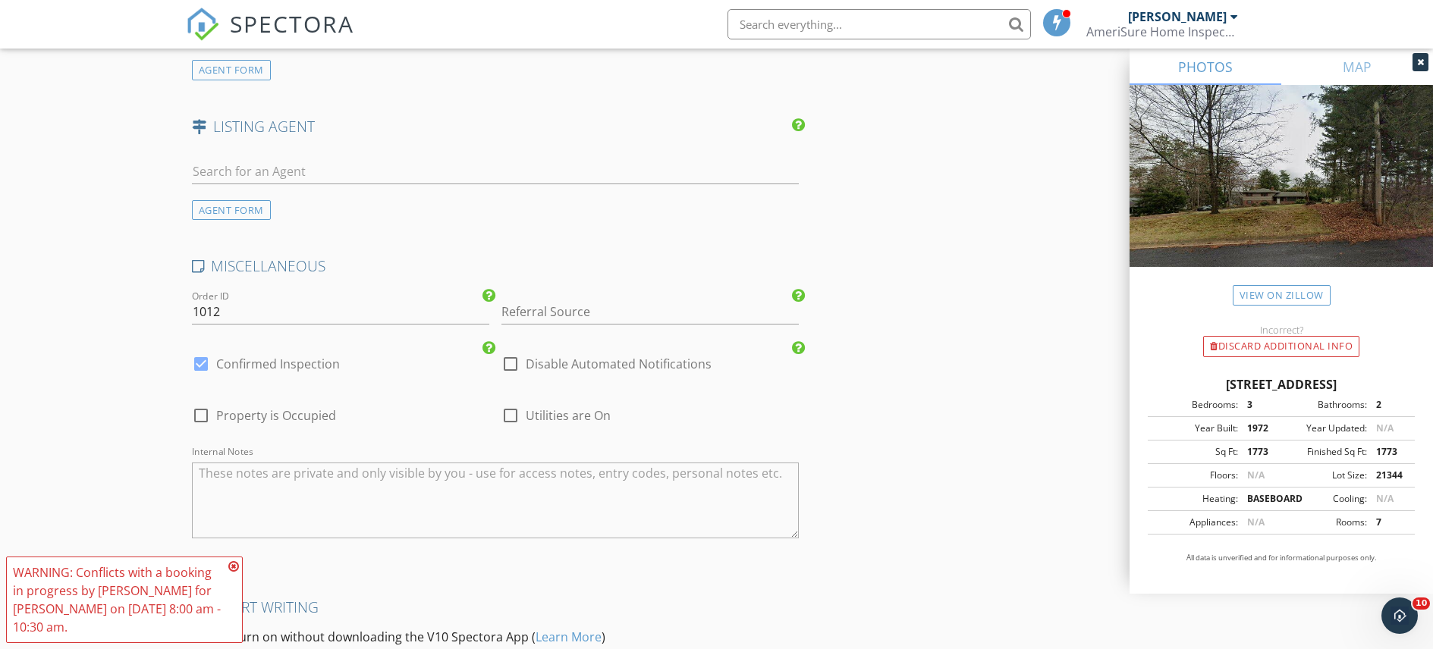
scroll to position [2439, 0]
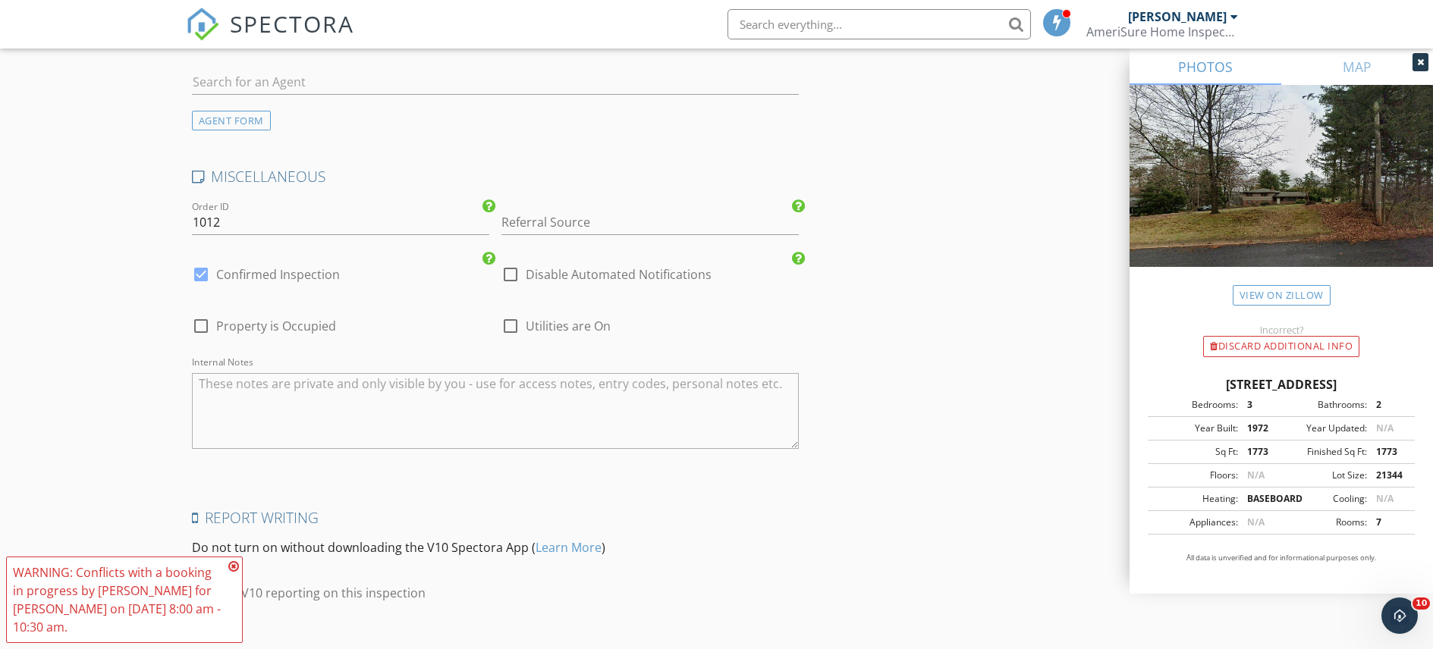
type textarea "$135.00"
click at [203, 327] on div at bounding box center [201, 326] width 26 height 26
checkbox input "true"
click at [511, 326] on div at bounding box center [511, 326] width 26 height 26
checkbox input "true"
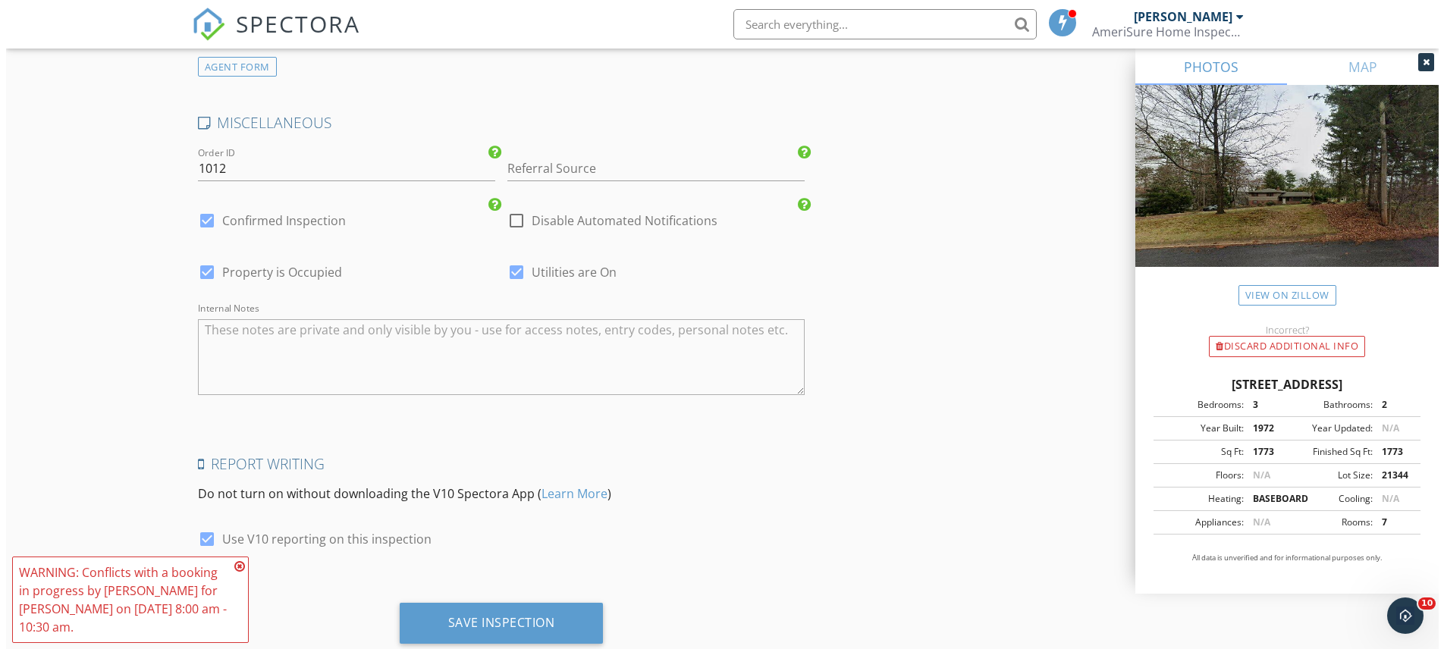
scroll to position [2535, 0]
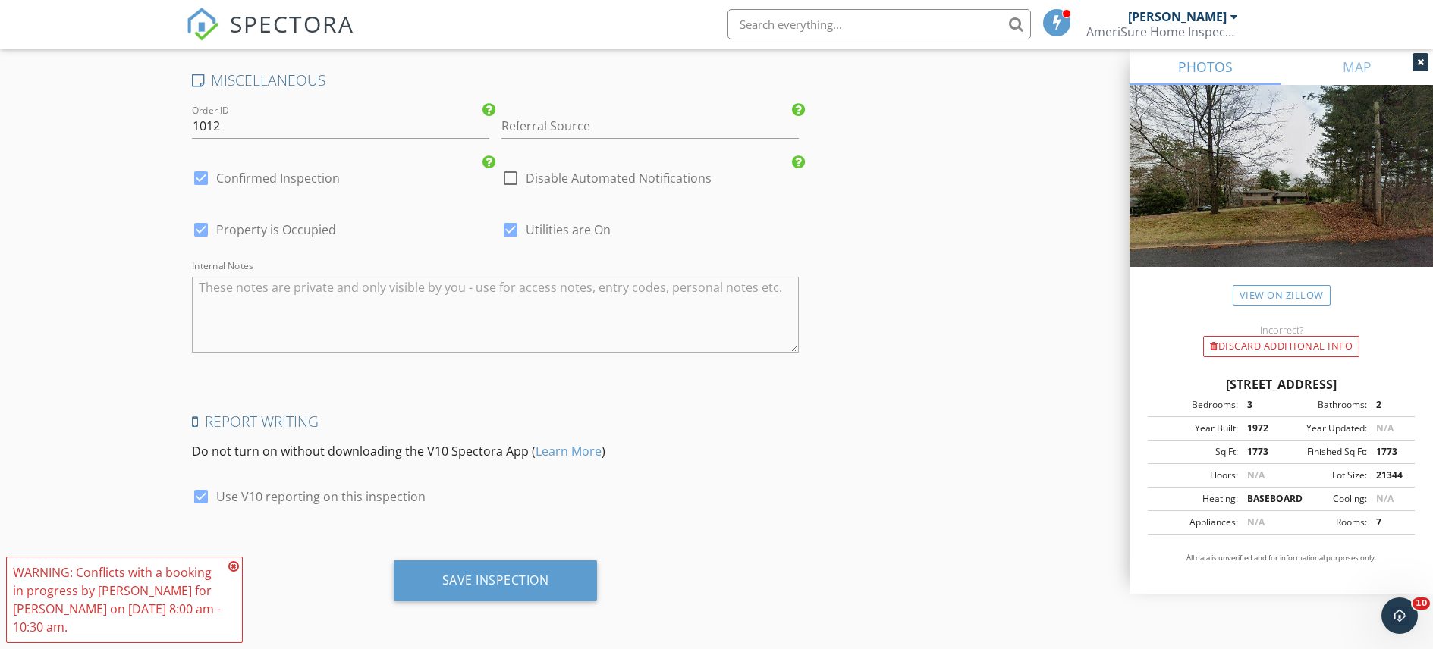
click at [510, 179] on div at bounding box center [511, 178] width 26 height 26
checkbox input "true"
click at [468, 579] on div "Save Inspection" at bounding box center [495, 580] width 107 height 15
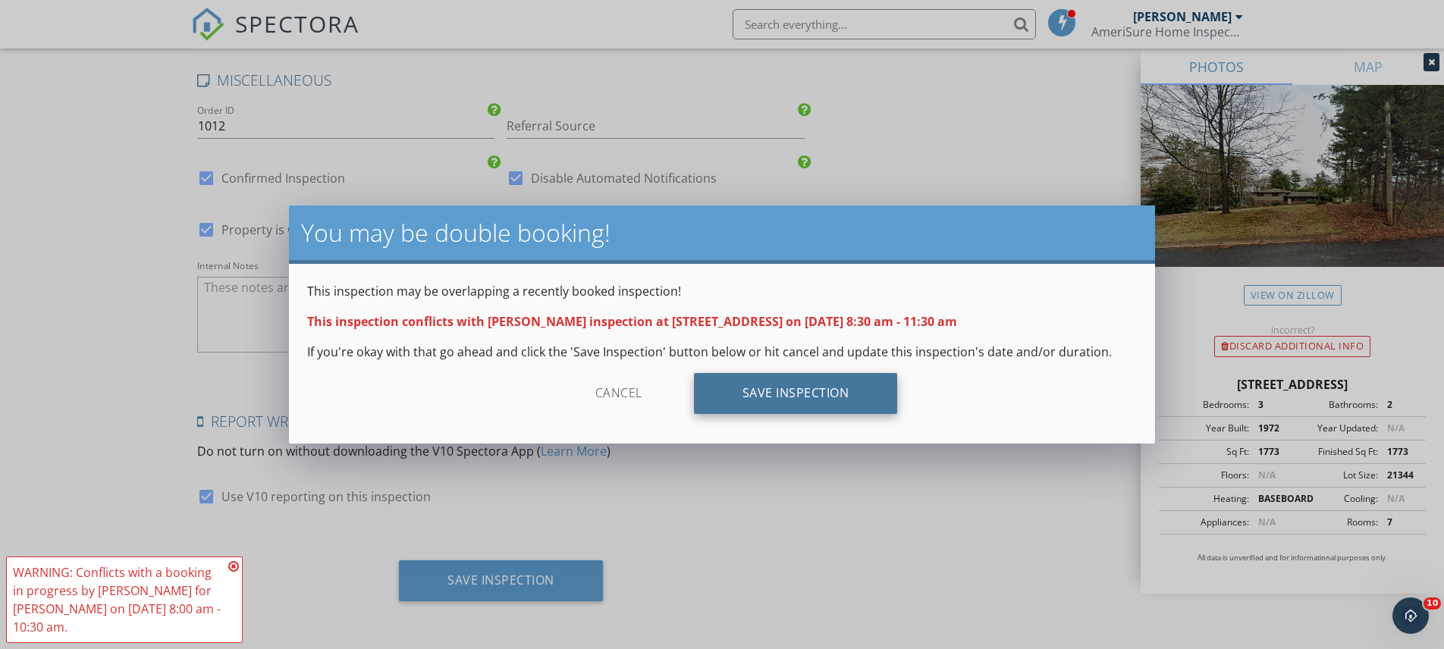
click at [795, 399] on div "Save Inspection" at bounding box center [796, 393] width 204 height 41
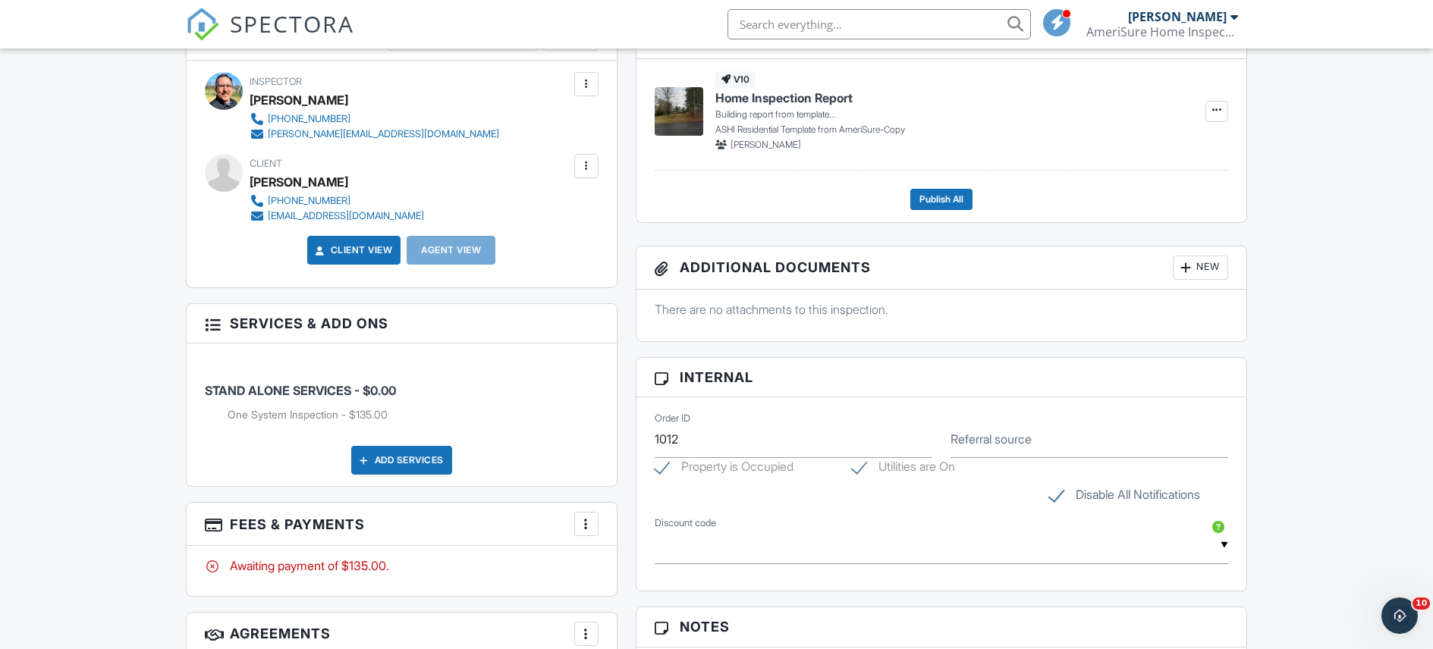
scroll to position [494, 0]
